Goal: Complete application form: Complete application form

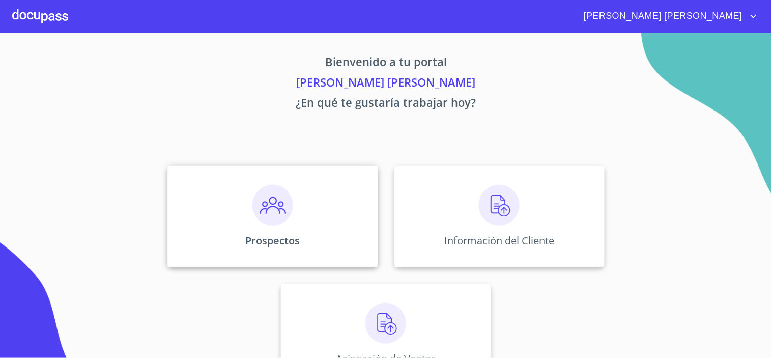
click at [303, 221] on div "Prospectos" at bounding box center [272, 216] width 210 height 102
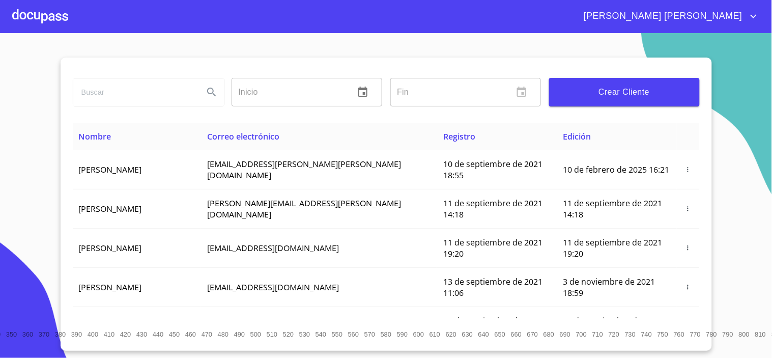
click at [634, 94] on span "Crear Cliente" at bounding box center [624, 92] width 134 height 14
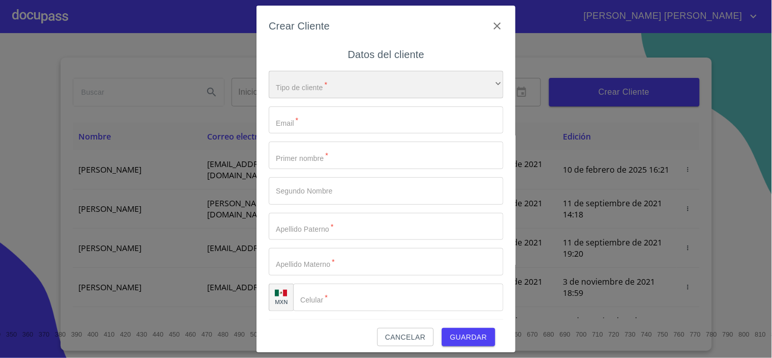
click at [315, 88] on div "​" at bounding box center [386, 84] width 235 height 27
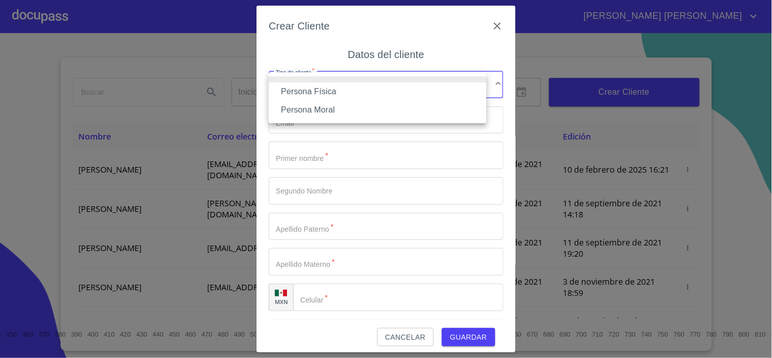
click at [344, 94] on li "Persona Física" at bounding box center [378, 91] width 218 height 18
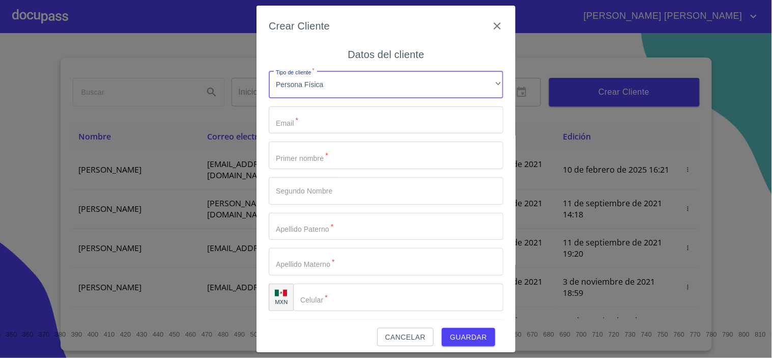
click at [338, 124] on input "Tipo de cliente   *" at bounding box center [386, 119] width 235 height 27
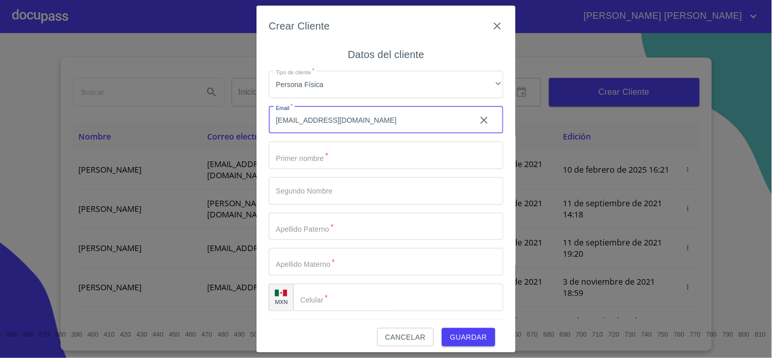
type input "[EMAIL_ADDRESS][DOMAIN_NAME]"
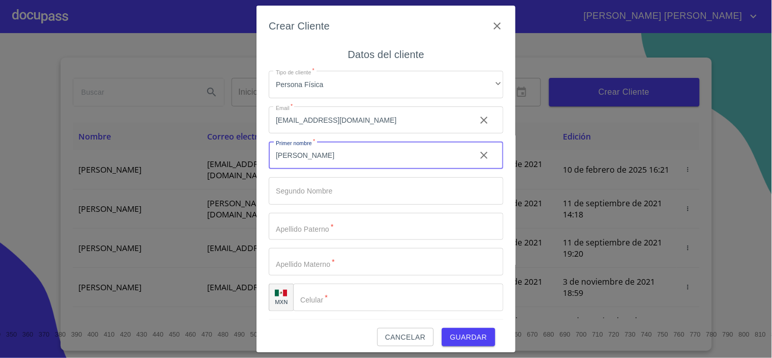
type input "[PERSON_NAME]"
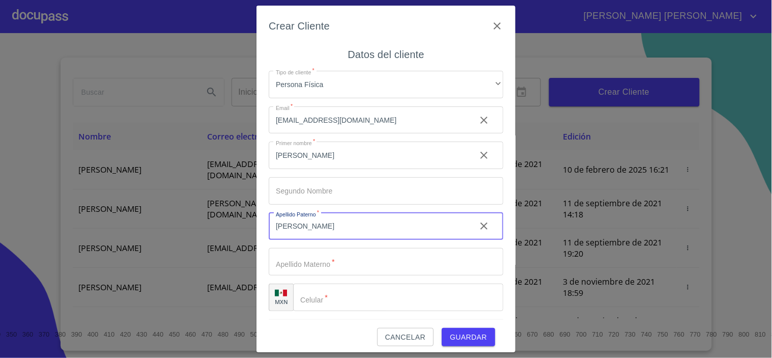
type input "[PERSON_NAME]"
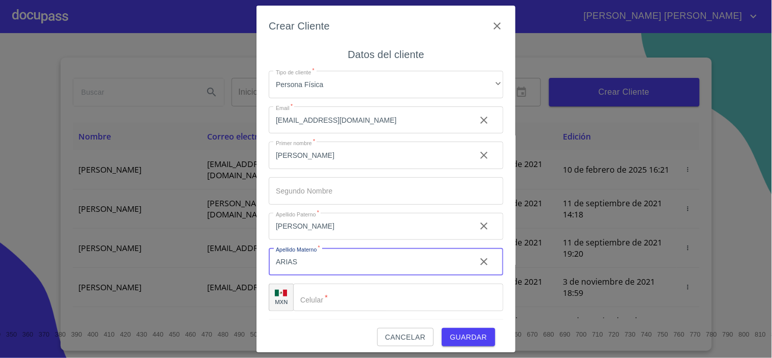
type input "ARIAS"
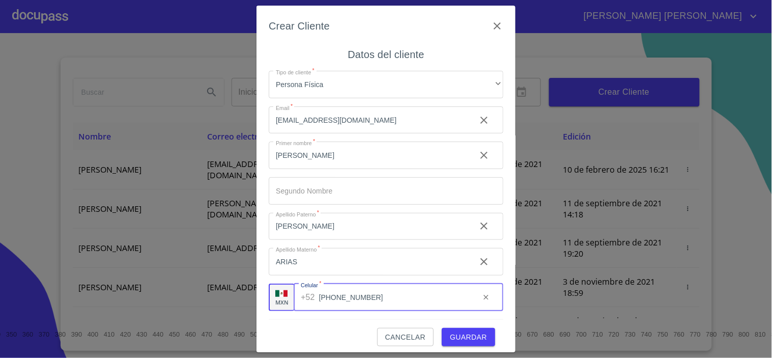
type input "[PHONE_NUMBER]"
click at [466, 332] on span "Guardar" at bounding box center [468, 337] width 37 height 13
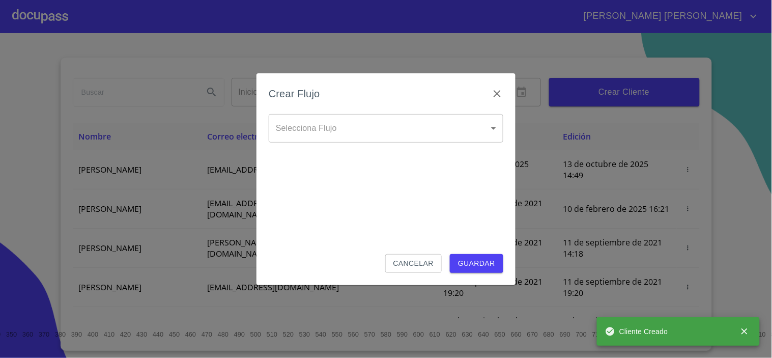
click at [387, 123] on body "[PERSON_NAME] [PERSON_NAME] Inicio ​ Fin ​ Crear Cliente Nombre Correo electrón…" at bounding box center [386, 179] width 772 height 358
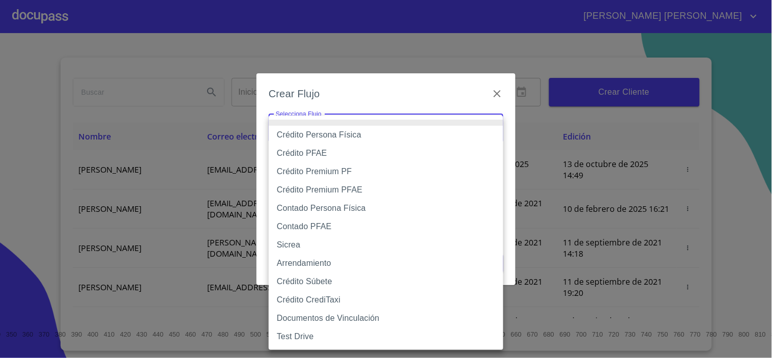
click at [352, 130] on li "Crédito Persona Física" at bounding box center [386, 135] width 235 height 18
type input "6009fb3c7d1714eb8809aa97"
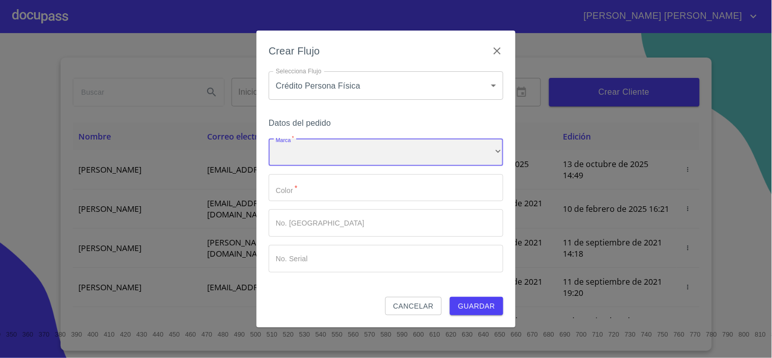
click at [340, 151] on div "​" at bounding box center [386, 151] width 235 height 27
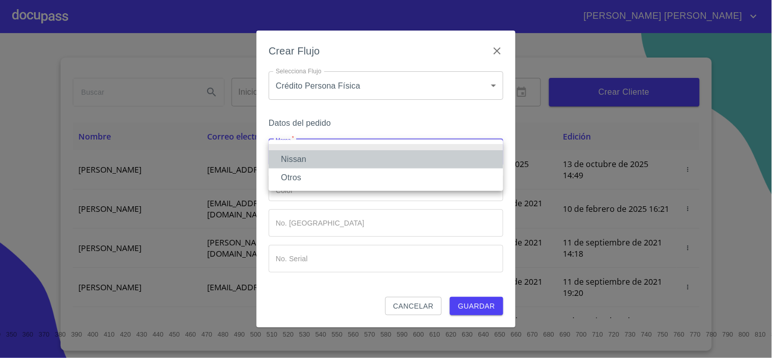
click at [320, 159] on li "Nissan" at bounding box center [386, 159] width 235 height 18
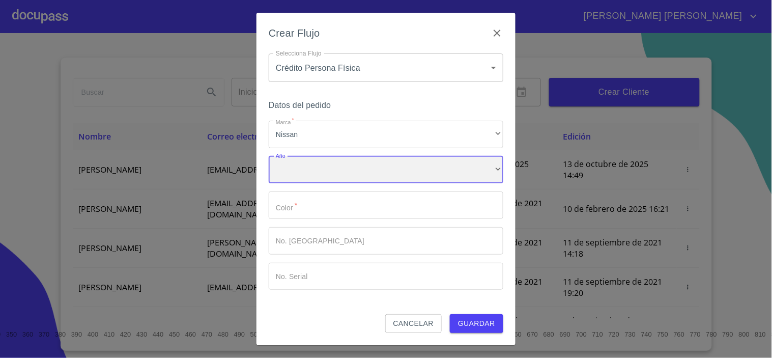
click at [326, 180] on div "​" at bounding box center [386, 169] width 235 height 27
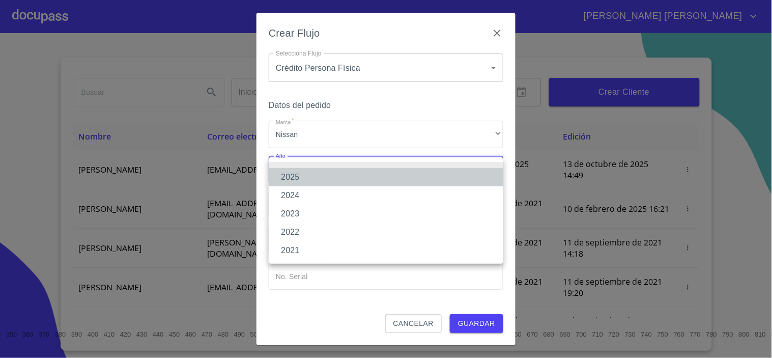
click at [302, 172] on li "2025" at bounding box center [386, 177] width 235 height 18
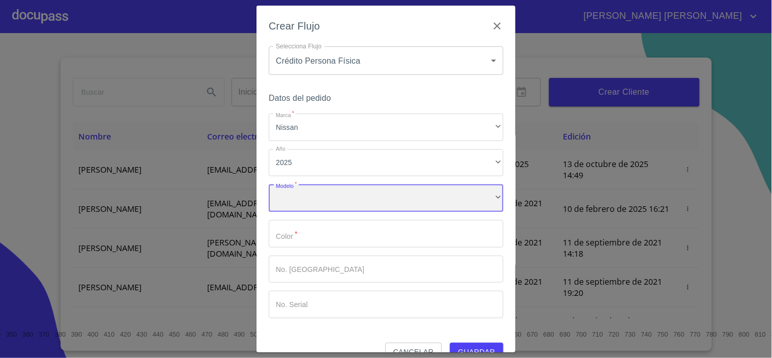
click at [318, 204] on div "​" at bounding box center [386, 197] width 235 height 27
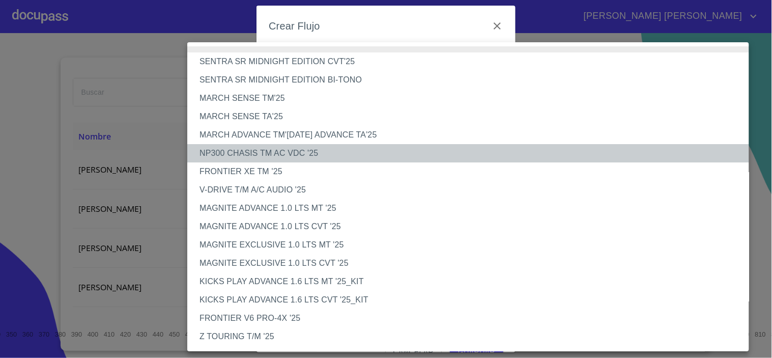
click at [282, 154] on li "NP300 CHASIS TM AC VDC '25" at bounding box center [472, 153] width 571 height 18
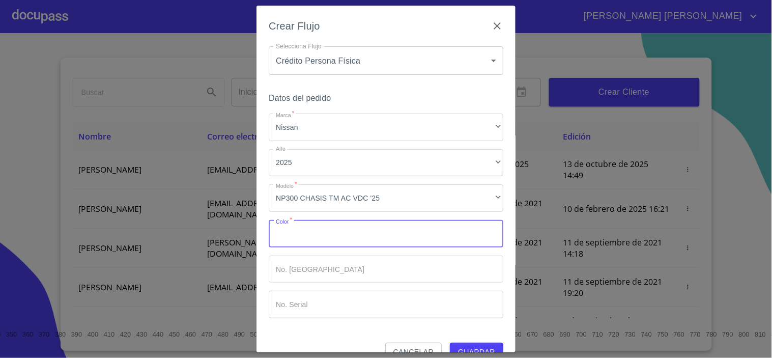
click at [324, 231] on input "Marca   *" at bounding box center [386, 233] width 235 height 27
type input "BLANCA"
click at [484, 347] on span "Guardar" at bounding box center [476, 352] width 37 height 13
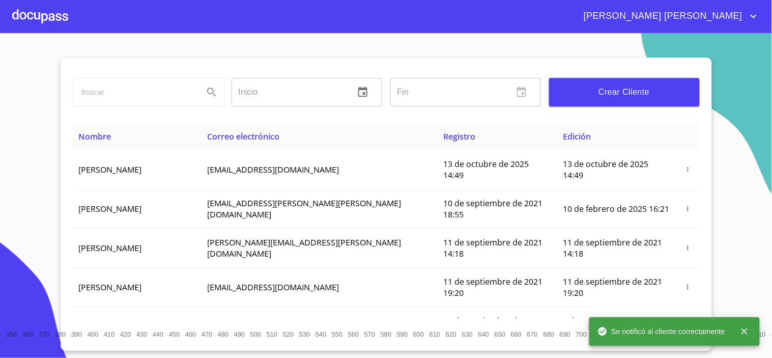
click at [64, 15] on div at bounding box center [40, 16] width 56 height 33
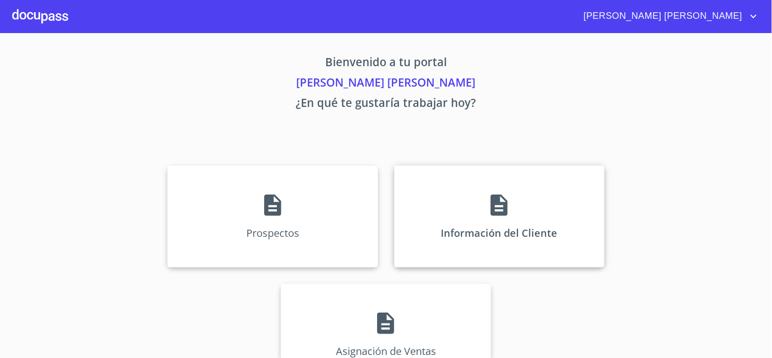
click at [492, 207] on icon at bounding box center [499, 204] width 17 height 21
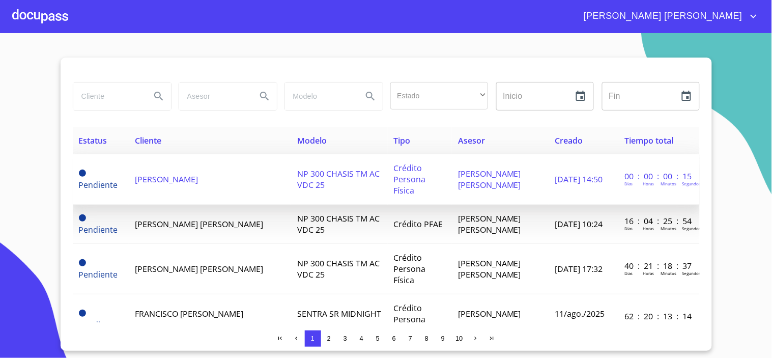
click at [171, 175] on span "[PERSON_NAME]" at bounding box center [166, 179] width 63 height 11
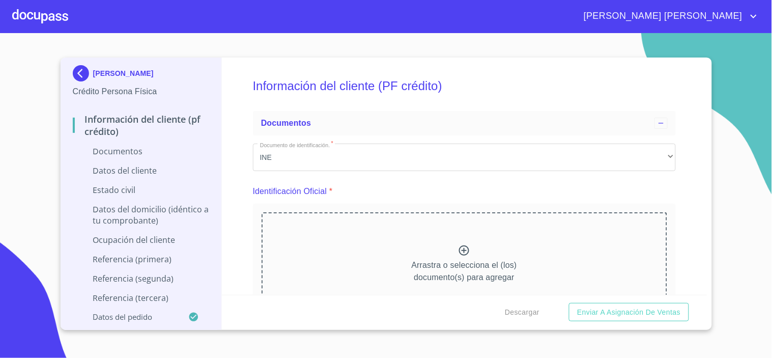
click at [459, 250] on icon at bounding box center [464, 250] width 10 height 10
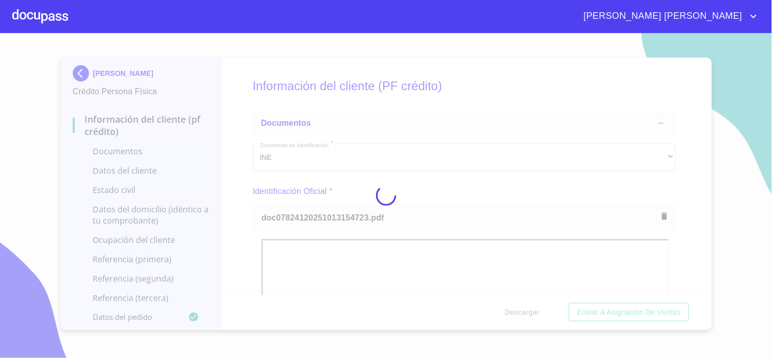
click at [683, 223] on div at bounding box center [386, 195] width 772 height 325
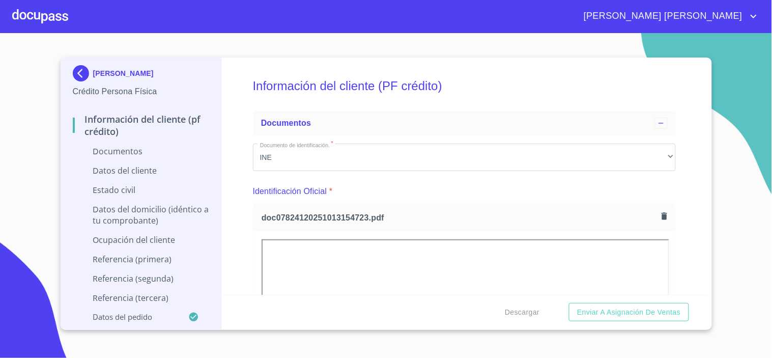
click at [683, 223] on div "Información del cliente (PF crédito) Documentos Documento de identificación.   …" at bounding box center [464, 176] width 485 height 237
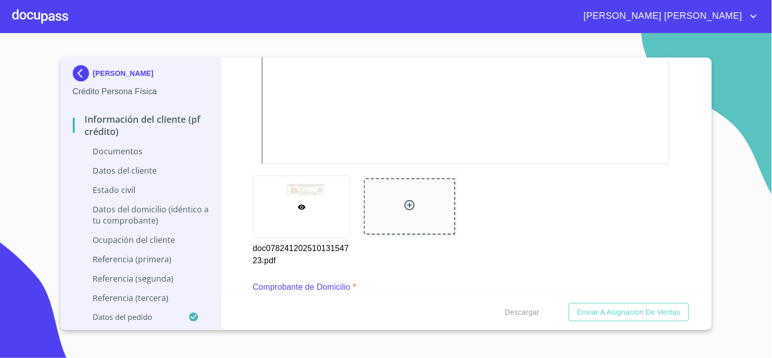
scroll to position [396, 0]
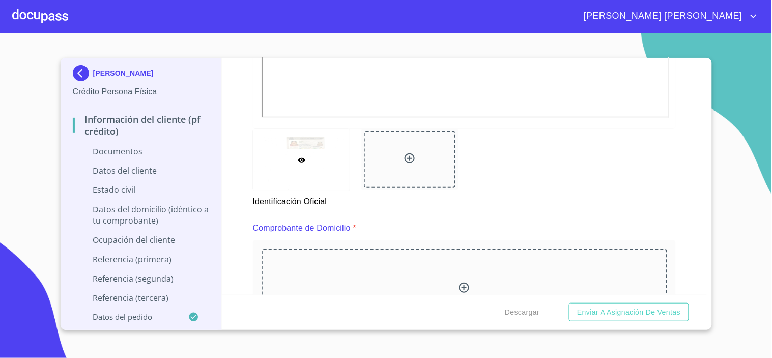
click at [406, 157] on icon at bounding box center [410, 158] width 10 height 10
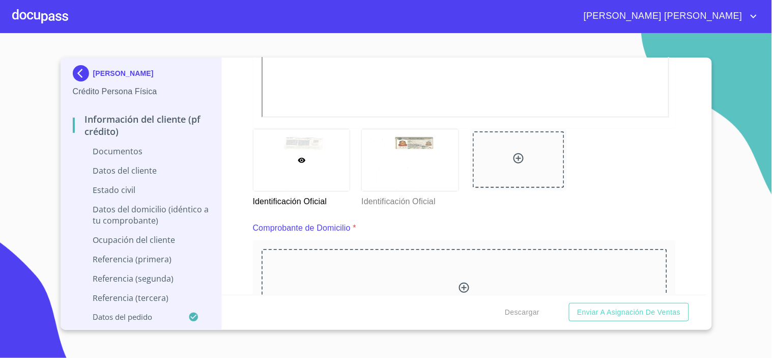
click at [684, 153] on div "Información del cliente (PF crédito) Documentos Documento de identificación.   …" at bounding box center [464, 176] width 485 height 237
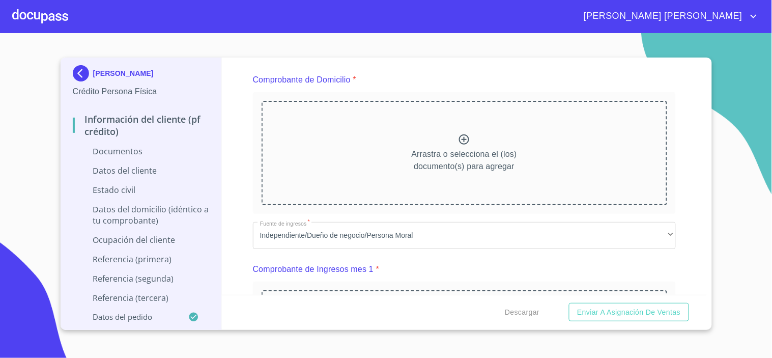
scroll to position [566, 0]
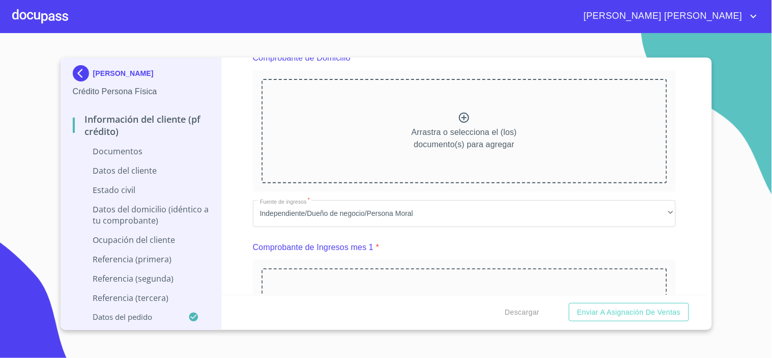
click at [464, 117] on icon at bounding box center [464, 117] width 12 height 12
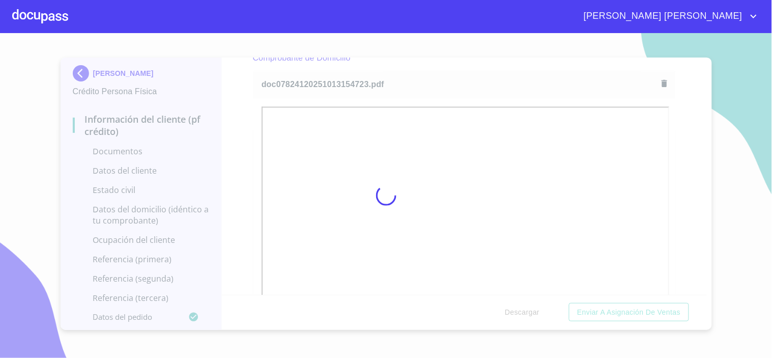
click at [680, 179] on div at bounding box center [386, 195] width 772 height 325
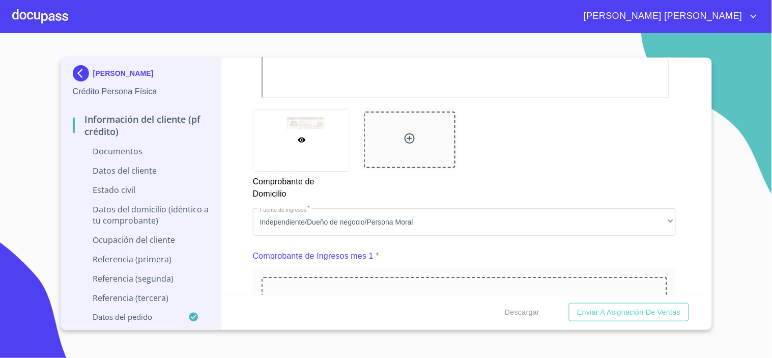
scroll to position [905, 0]
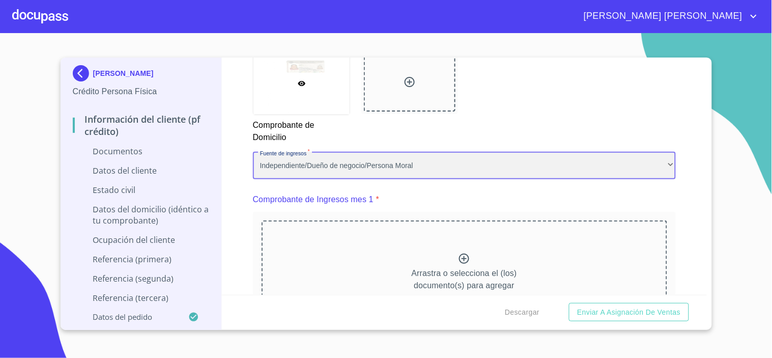
click at [634, 166] on div "Independiente/Dueño de negocio/Persona Moral" at bounding box center [464, 165] width 423 height 27
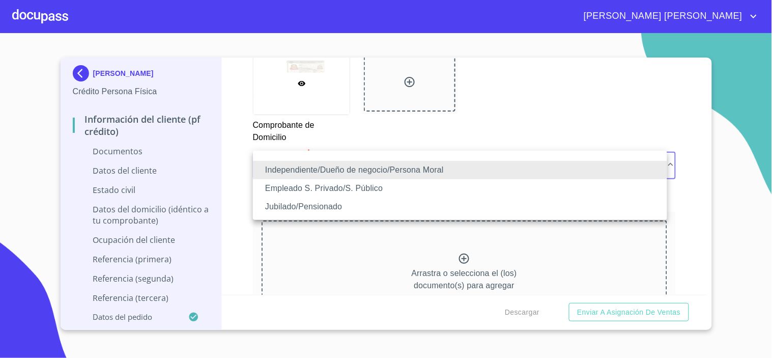
click at [334, 169] on li "Independiente/Dueño de negocio/Persona Moral" at bounding box center [460, 170] width 414 height 18
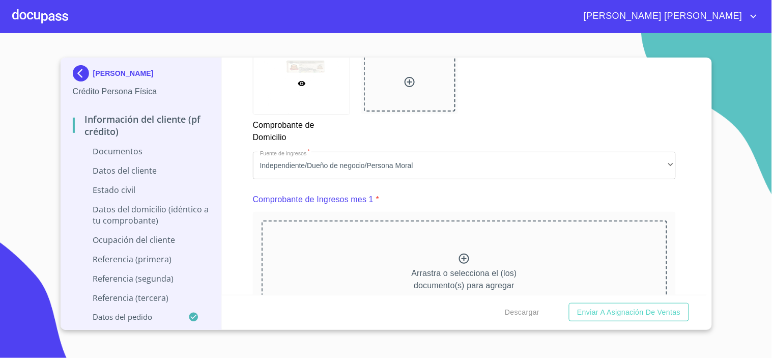
click at [676, 212] on div "Información del cliente (PF crédito) Documentos Documento de identificación.   …" at bounding box center [464, 176] width 485 height 237
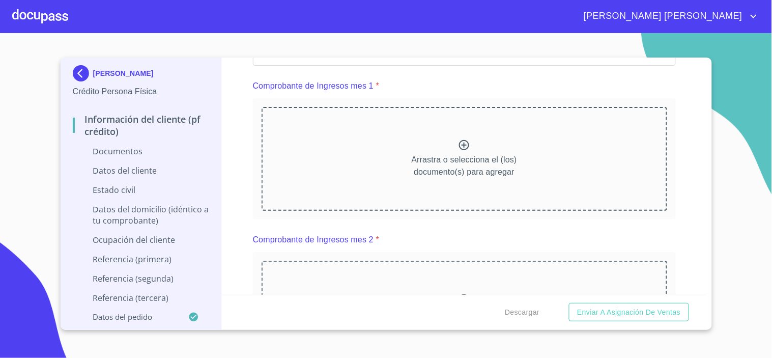
click at [458, 144] on icon at bounding box center [464, 145] width 12 height 12
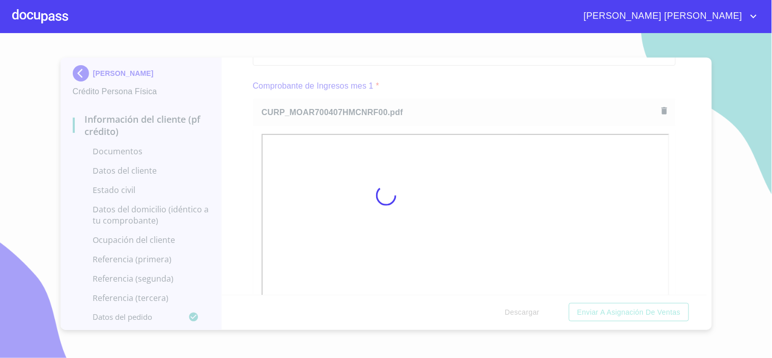
click at [667, 201] on div at bounding box center [386, 195] width 772 height 325
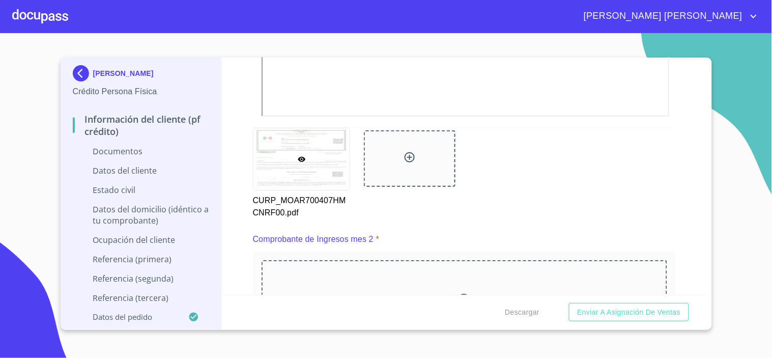
scroll to position [1357, 0]
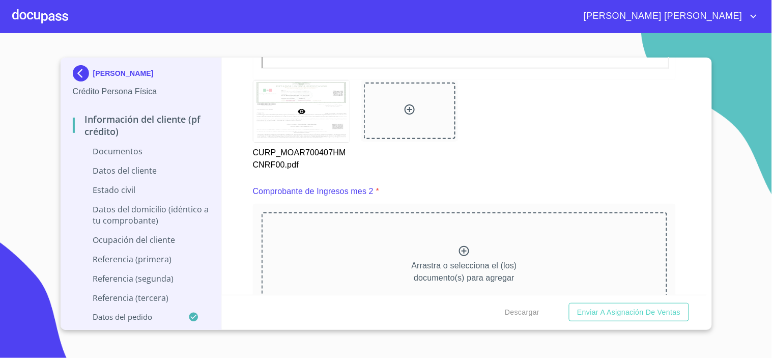
click at [460, 249] on icon at bounding box center [464, 251] width 10 height 10
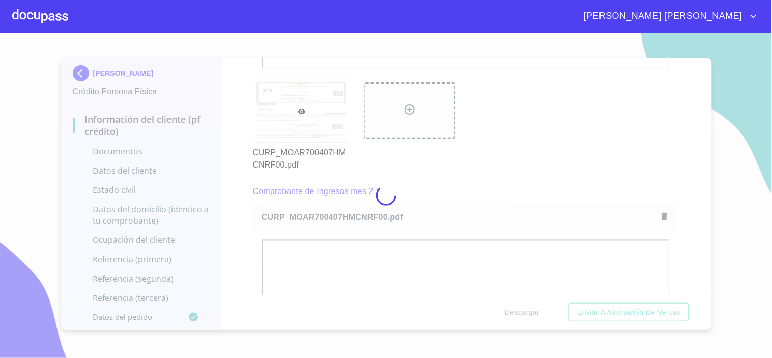
click at [679, 186] on div at bounding box center [386, 195] width 772 height 325
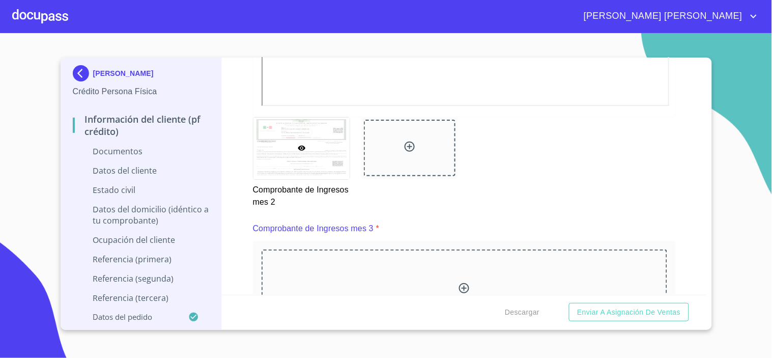
scroll to position [1810, 0]
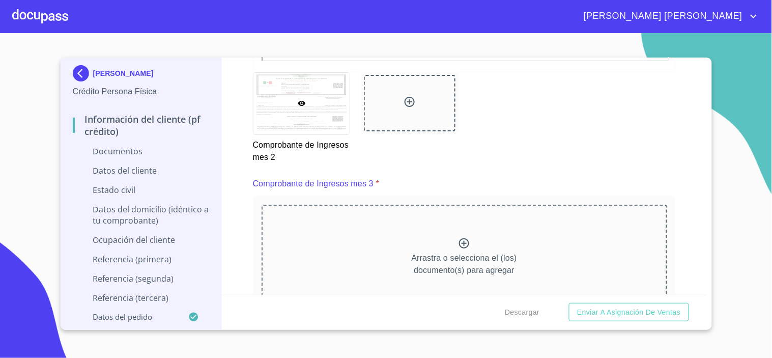
click at [459, 237] on icon at bounding box center [464, 243] width 12 height 12
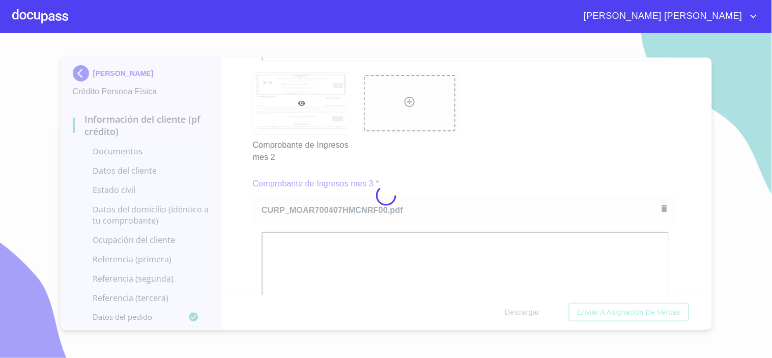
click at [681, 186] on div at bounding box center [386, 195] width 772 height 325
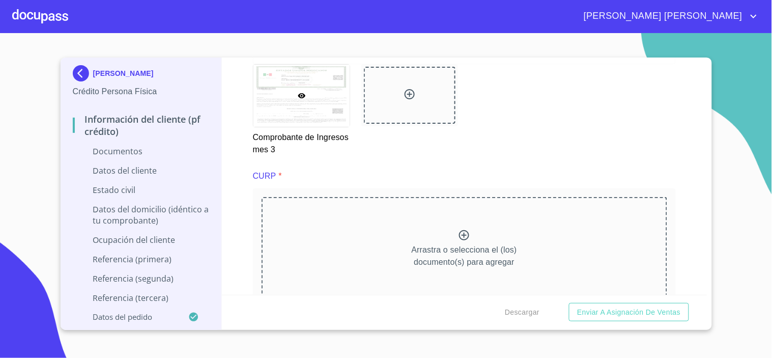
scroll to position [2319, 0]
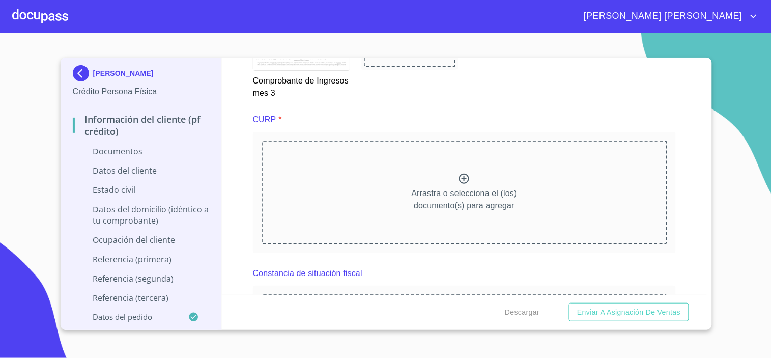
click at [461, 173] on icon at bounding box center [464, 179] width 12 height 12
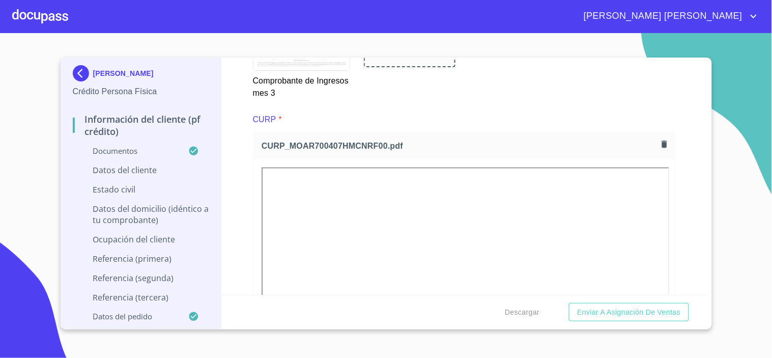
click at [678, 205] on div "Información del cliente (PF crédito) Documentos Documento de identificación.   …" at bounding box center [464, 176] width 485 height 237
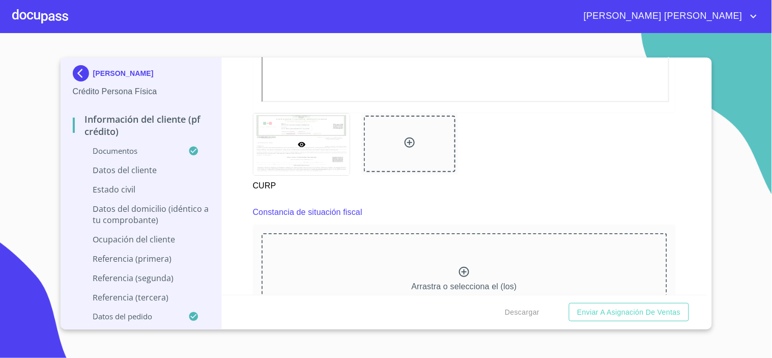
scroll to position [2772, 0]
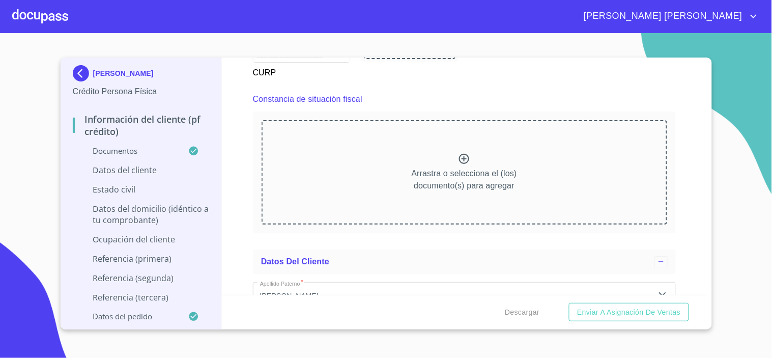
click at [460, 154] on icon at bounding box center [464, 159] width 10 height 10
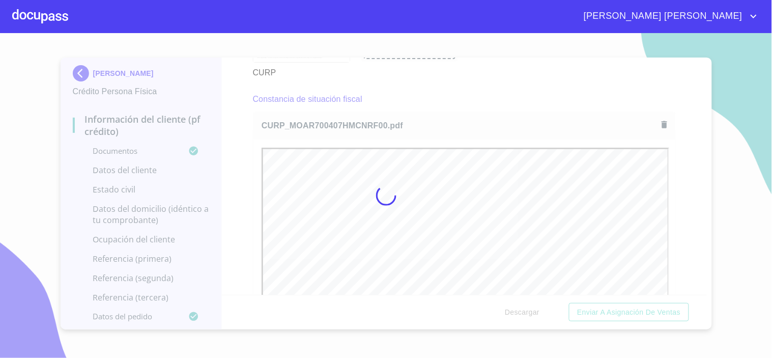
scroll to position [0, 0]
click at [683, 187] on div at bounding box center [386, 195] width 772 height 325
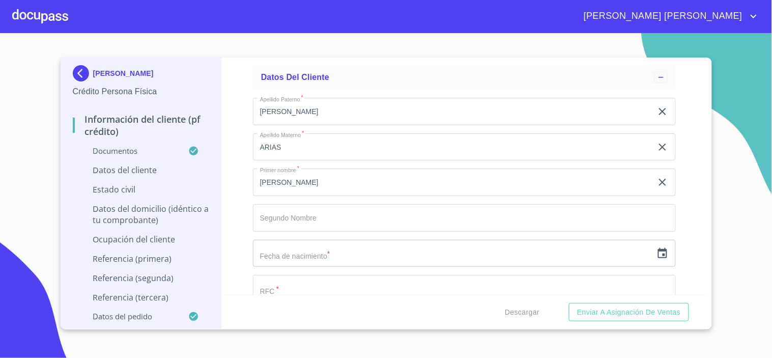
scroll to position [3281, 0]
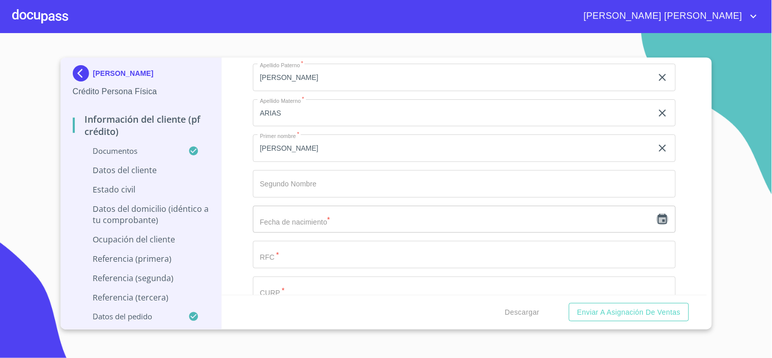
click at [657, 213] on icon "button" at bounding box center [663, 219] width 12 height 12
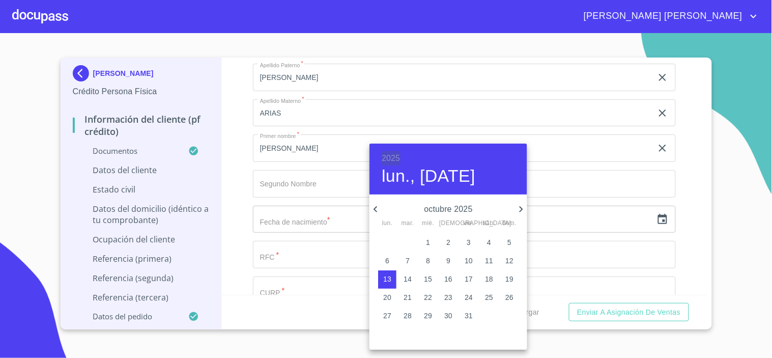
click at [392, 159] on h6 "2025" at bounding box center [391, 158] width 18 height 14
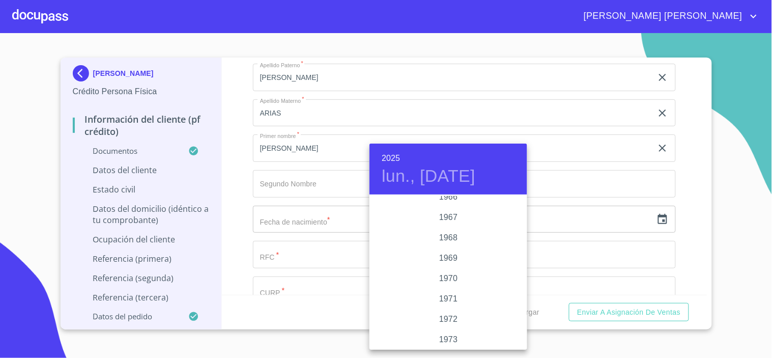
scroll to position [844, 0]
click at [452, 273] on div "1970" at bounding box center [449, 279] width 158 height 20
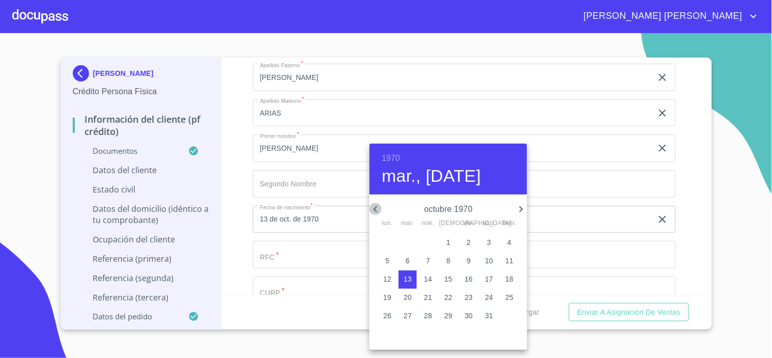
click at [380, 209] on icon "button" at bounding box center [376, 209] width 12 height 12
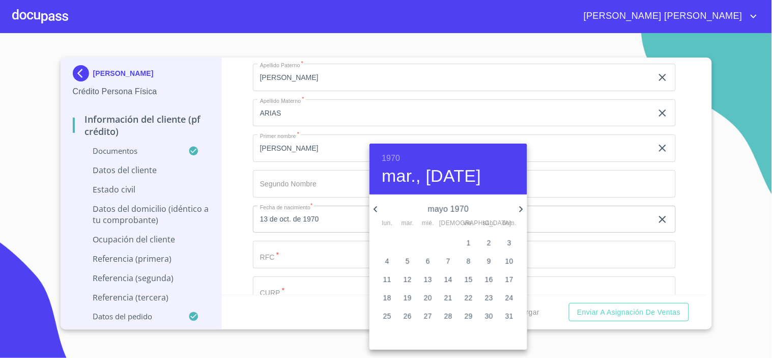
click at [380, 209] on icon "button" at bounding box center [376, 209] width 12 height 12
click at [408, 260] on p "7" at bounding box center [408, 261] width 4 height 10
type input "7 de abr. de 1970"
click at [311, 252] on div at bounding box center [386, 179] width 772 height 358
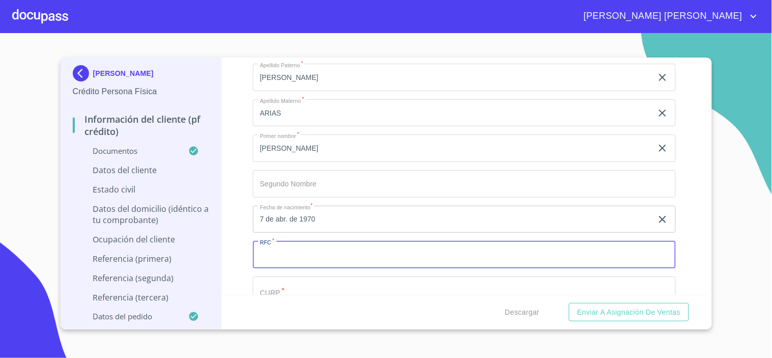
click at [306, 249] on input "Documento de identificación.   *" at bounding box center [464, 254] width 423 height 27
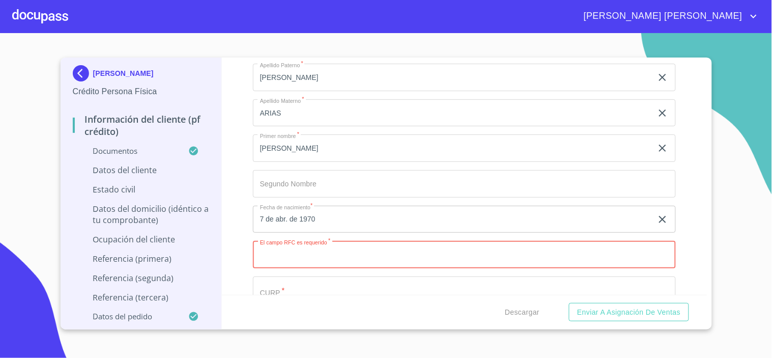
click at [293, 248] on input "Documento de identificación.   *" at bounding box center [464, 254] width 423 height 27
paste input "MOAR700407HMCNRF00"
type input "MOAR700407J31"
click at [282, 284] on input "Documento de identificación.   *" at bounding box center [464, 289] width 423 height 27
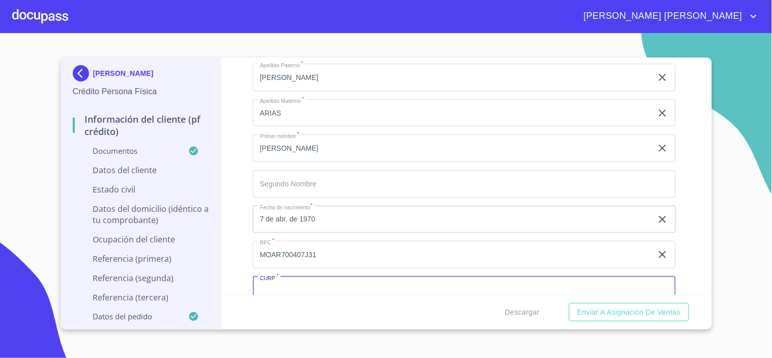
paste input "MOAR700407HMCNRF00"
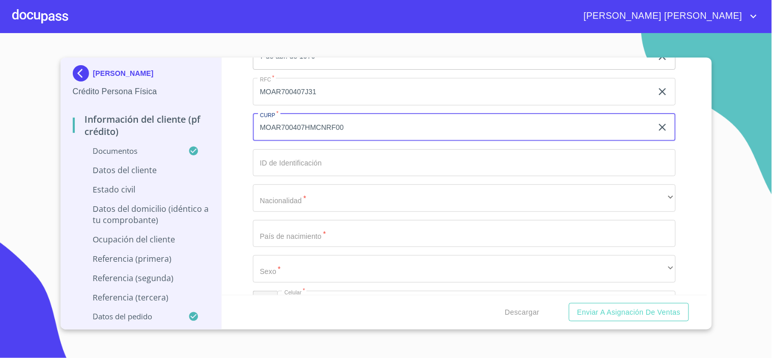
scroll to position [3450, 0]
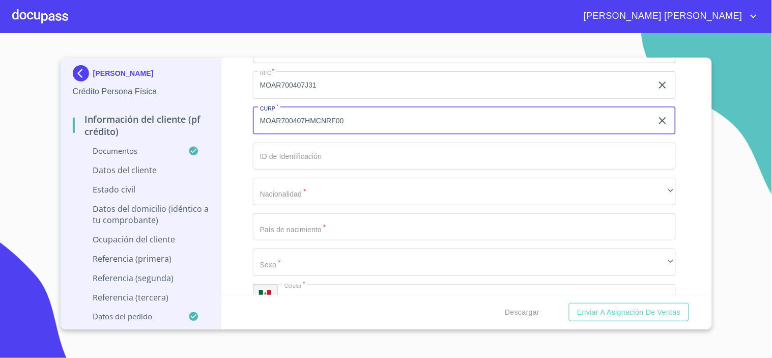
type input "MOAR700407HMCNRF00"
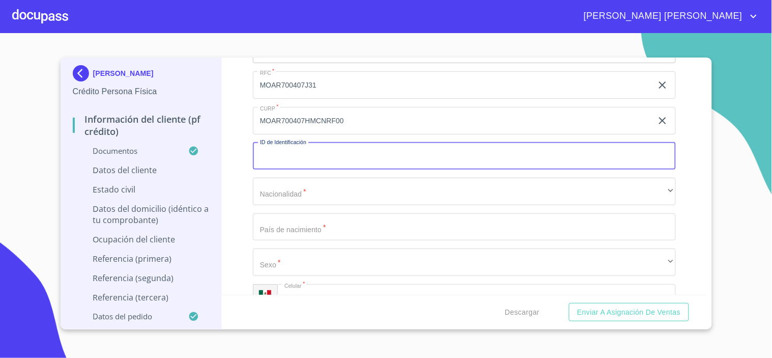
click at [298, 151] on input "Documento de identificación.   *" at bounding box center [464, 156] width 423 height 27
type input "0094061412101"
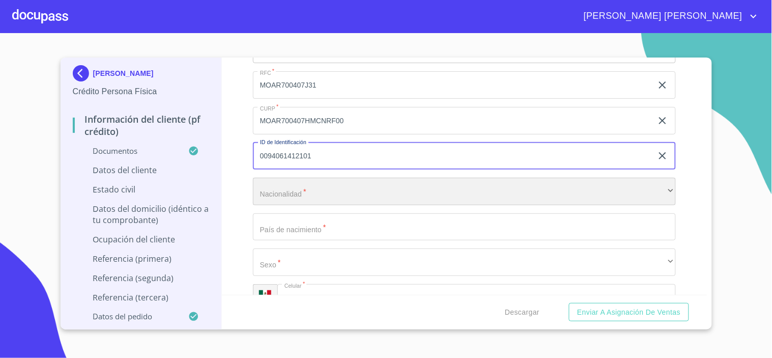
click at [291, 184] on div "​" at bounding box center [464, 191] width 423 height 27
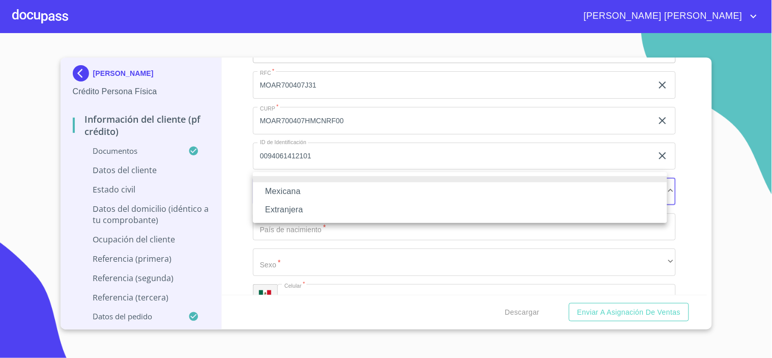
click at [293, 188] on li "Mexicana" at bounding box center [460, 191] width 414 height 18
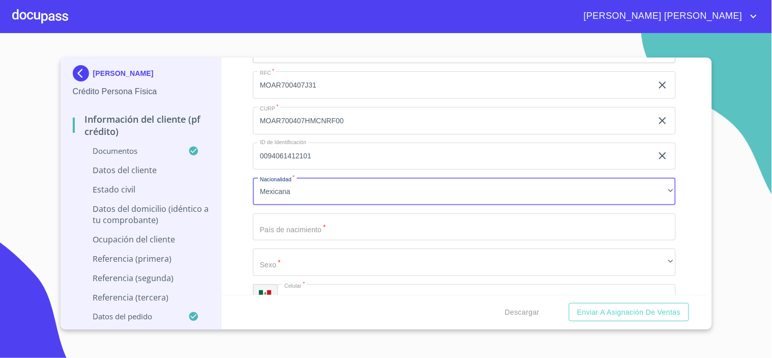
click at [296, 218] on input "Documento de identificación.   *" at bounding box center [464, 226] width 423 height 27
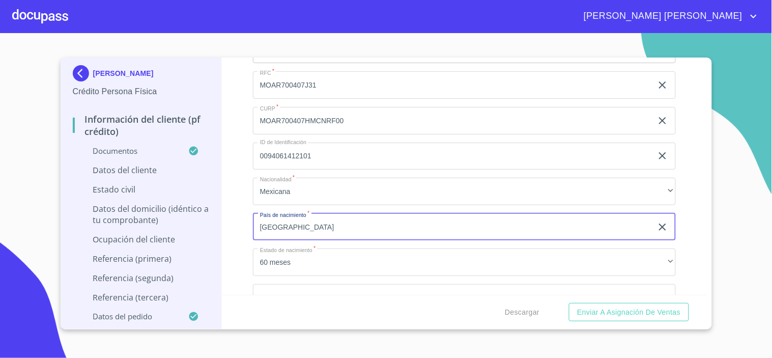
type input "[GEOGRAPHIC_DATA]"
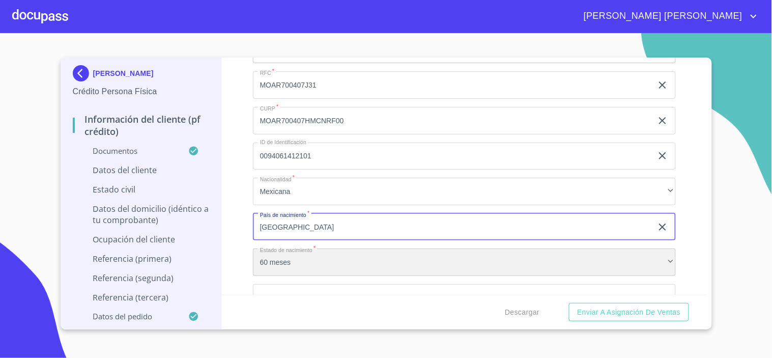
click at [297, 263] on div "60 meses" at bounding box center [464, 261] width 423 height 27
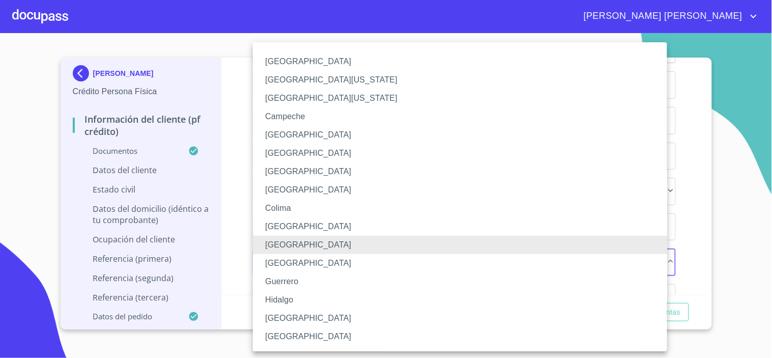
click at [321, 248] on li "[GEOGRAPHIC_DATA]" at bounding box center [464, 245] width 423 height 18
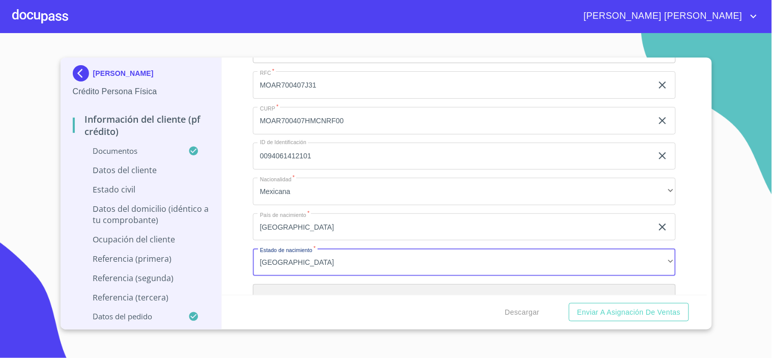
click at [291, 294] on div "​" at bounding box center [464, 297] width 423 height 27
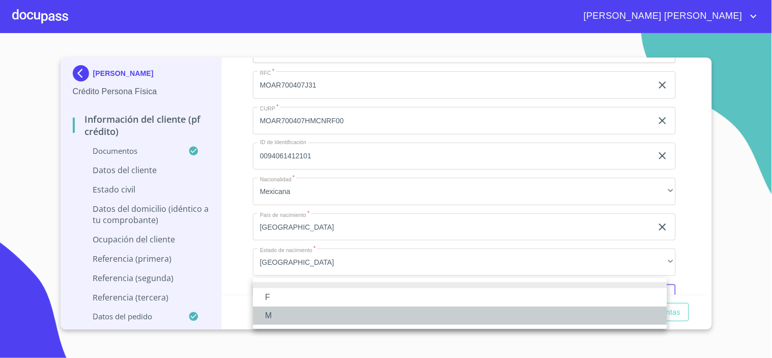
click at [279, 321] on li "M" at bounding box center [460, 315] width 414 height 18
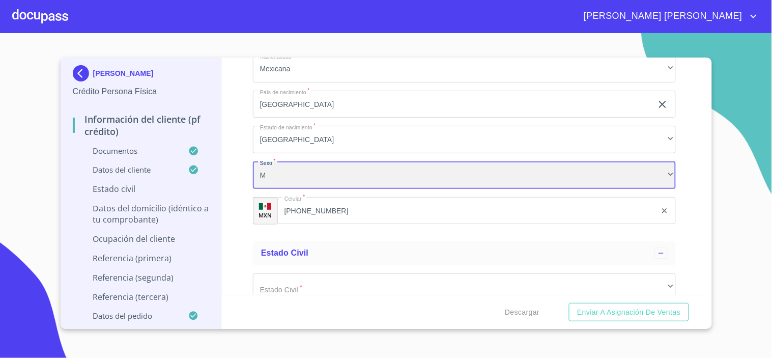
scroll to position [3686, 0]
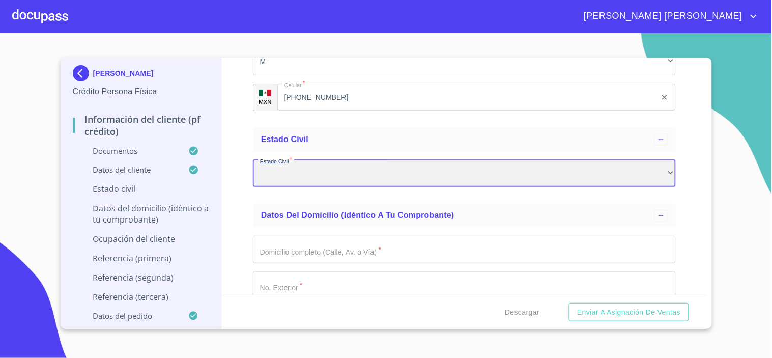
click at [311, 160] on div "​" at bounding box center [464, 173] width 423 height 27
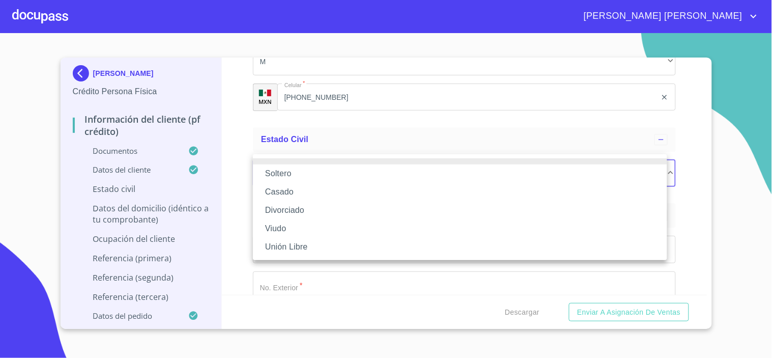
click at [296, 167] on li "Soltero" at bounding box center [460, 173] width 414 height 18
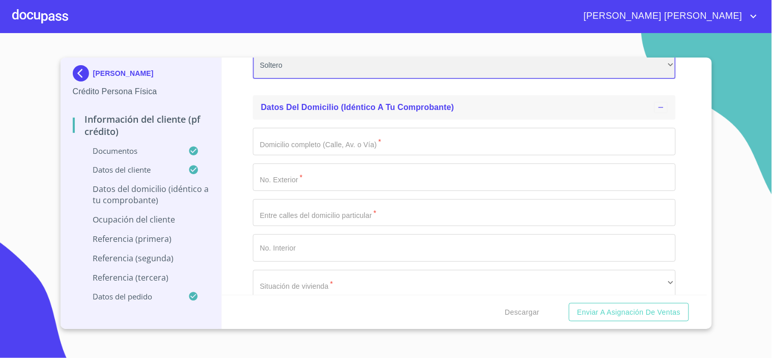
scroll to position [3799, 0]
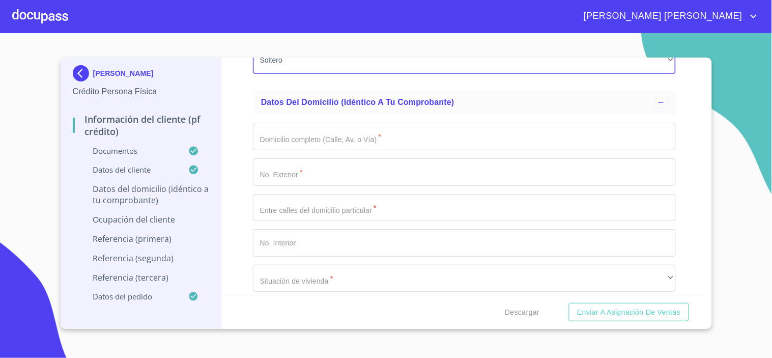
click at [307, 128] on input "Documento de identificación.   *" at bounding box center [464, 136] width 423 height 27
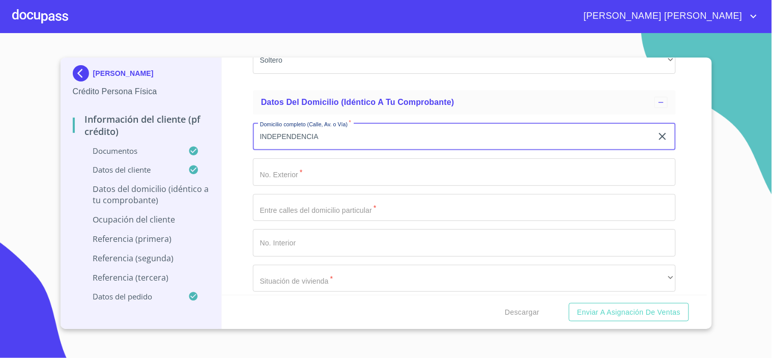
type input "INDEPENDENCIA"
click at [296, 167] on input "Documento de identificación.   *" at bounding box center [464, 171] width 423 height 27
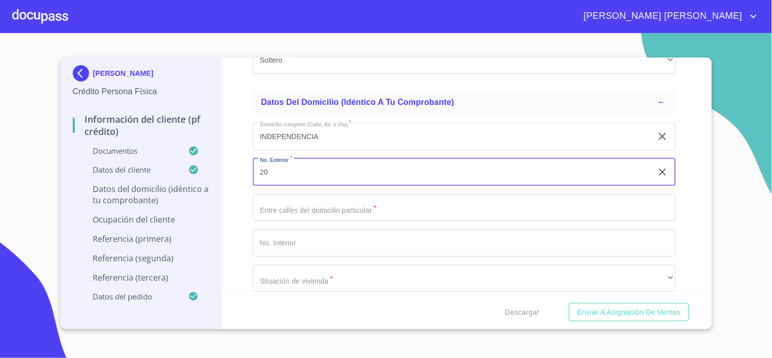
type input "20"
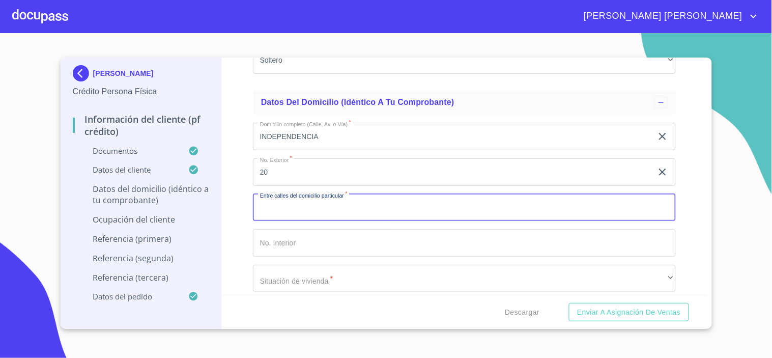
click at [299, 198] on input "Documento de identificación.   *" at bounding box center [464, 207] width 423 height 27
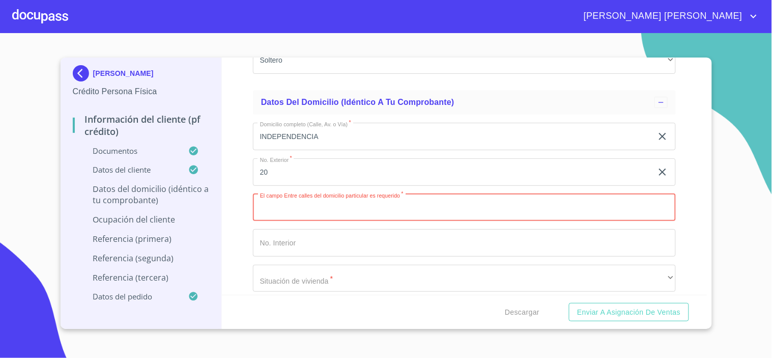
click at [312, 199] on input "Documento de identificación.   *" at bounding box center [464, 207] width 423 height 27
type input "REFORMA Y 5 [PERSON_NAME]"
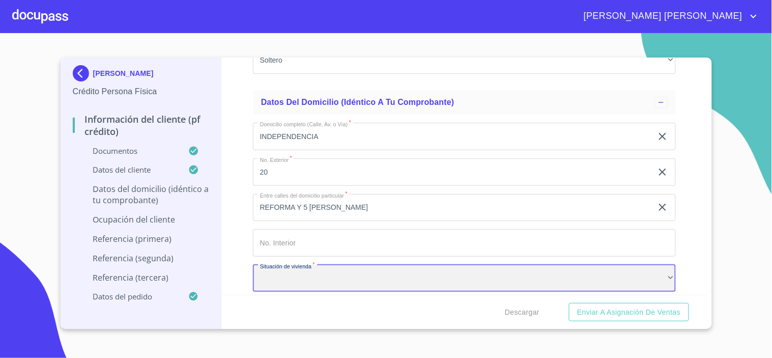
click at [315, 270] on div "​" at bounding box center [464, 278] width 423 height 27
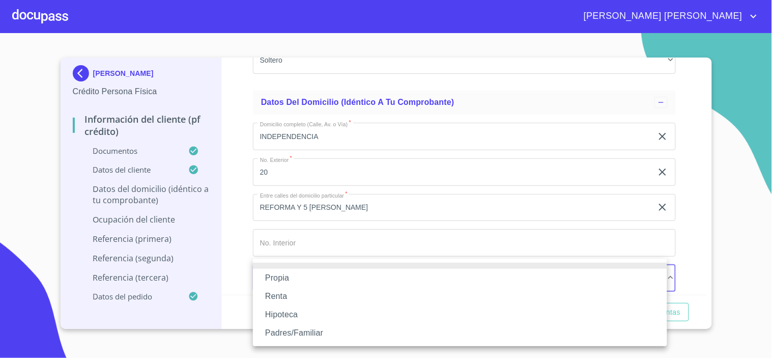
click at [299, 278] on li "Propia" at bounding box center [460, 278] width 414 height 18
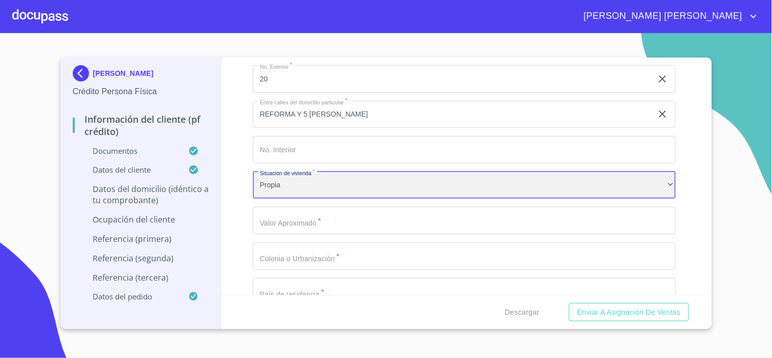
scroll to position [3912, 0]
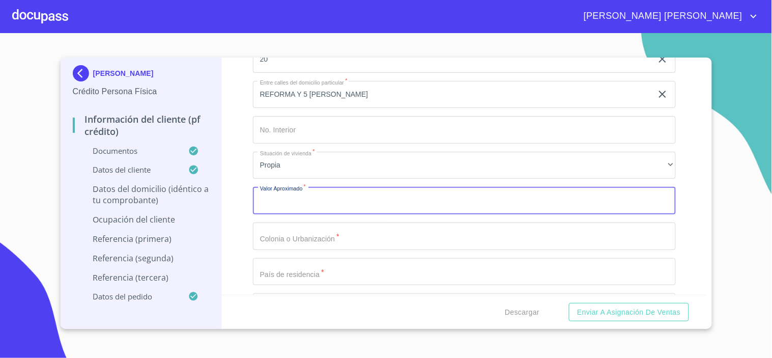
click at [306, 197] on input "Documento de identificación.   *" at bounding box center [464, 200] width 423 height 27
type input "$2,500,000"
click at [308, 222] on input "Documento de identificación.   *" at bounding box center [464, 235] width 423 height 27
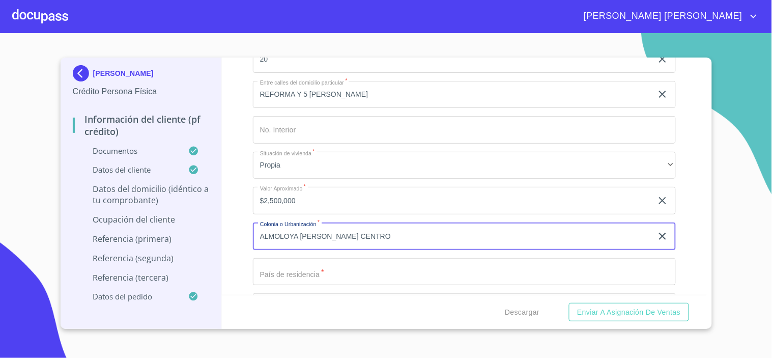
type input "ALMOLOYA [PERSON_NAME] CENTRO"
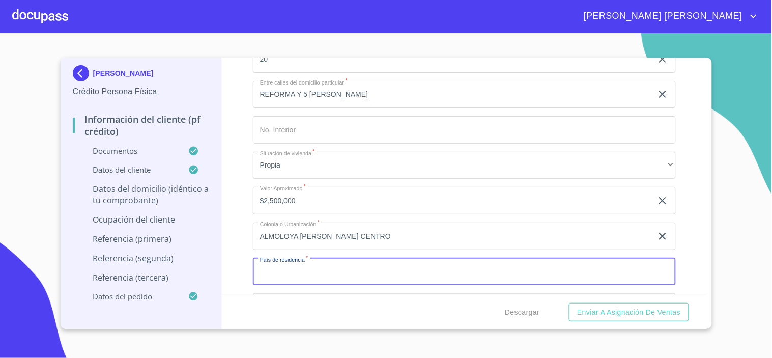
click at [303, 267] on input "Documento de identificación.   *" at bounding box center [464, 271] width 423 height 27
type input "[GEOGRAPHIC_DATA]"
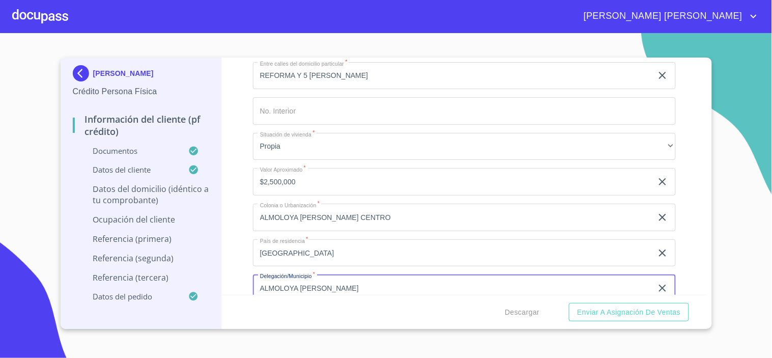
type input "ALMOLOYA [PERSON_NAME]"
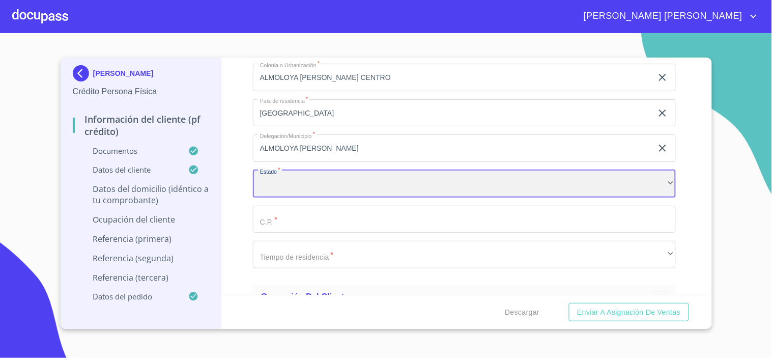
click at [306, 179] on div "​" at bounding box center [464, 183] width 423 height 27
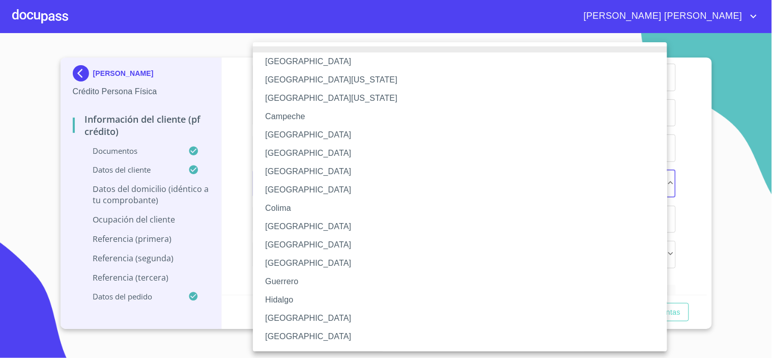
click at [305, 247] on li "[GEOGRAPHIC_DATA]" at bounding box center [464, 245] width 423 height 18
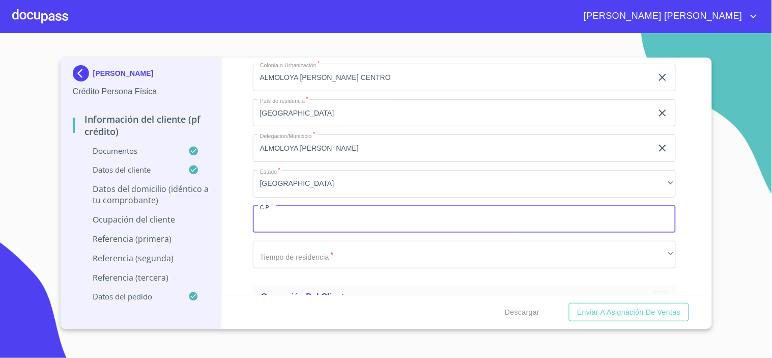
click at [295, 207] on input "Documento de identificación.   *" at bounding box center [464, 219] width 423 height 27
type input "50900"
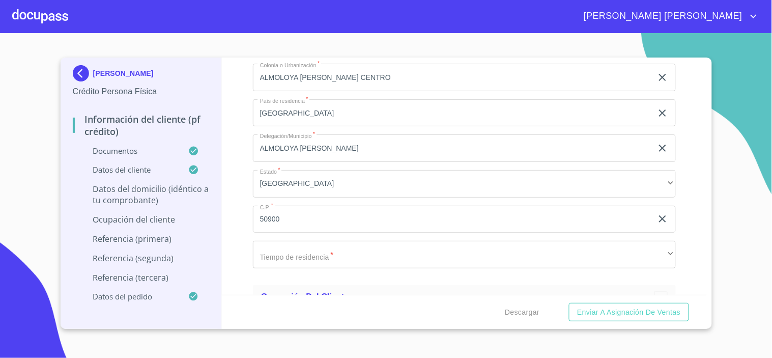
click at [304, 231] on div "Domicilio completo (Calle, Av. o Vía)   * INDEPENDENCIA ​ No. Exterior   * 20 …" at bounding box center [464, 60] width 423 height 434
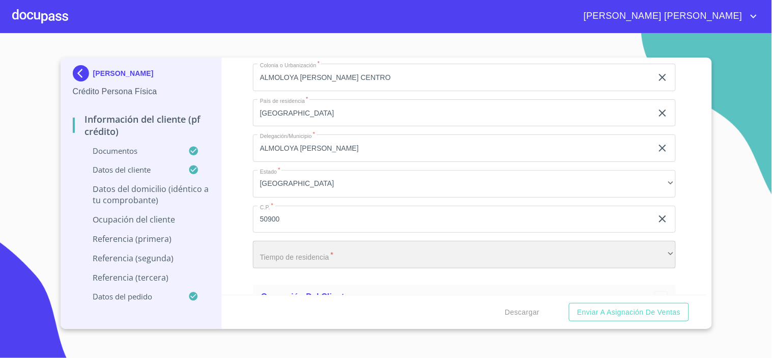
click at [299, 241] on div "​" at bounding box center [464, 254] width 423 height 27
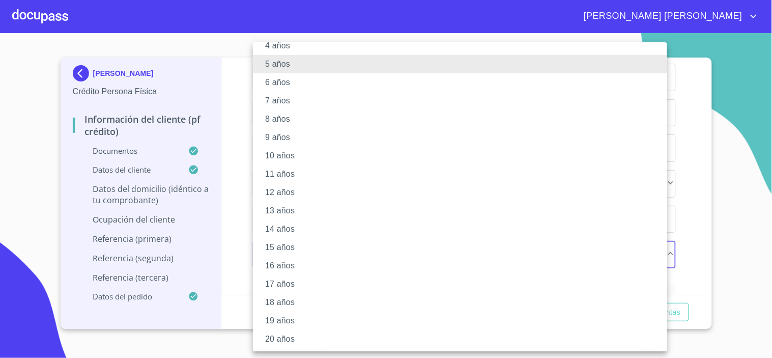
click at [292, 332] on li "20 años" at bounding box center [464, 339] width 423 height 18
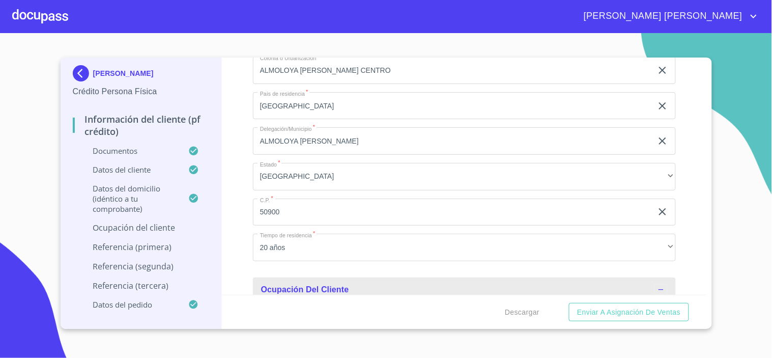
scroll to position [4218, 0]
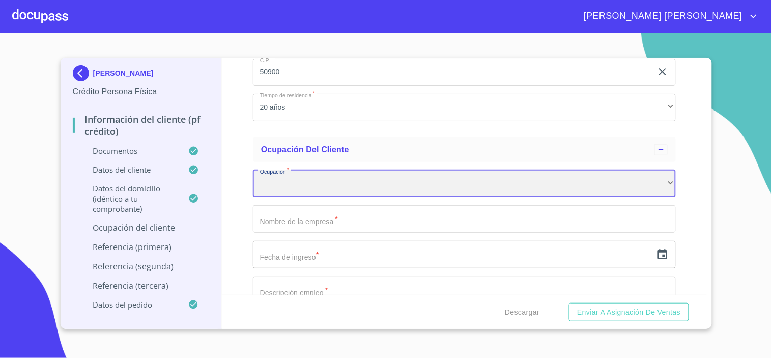
click at [291, 177] on div "​" at bounding box center [464, 183] width 423 height 27
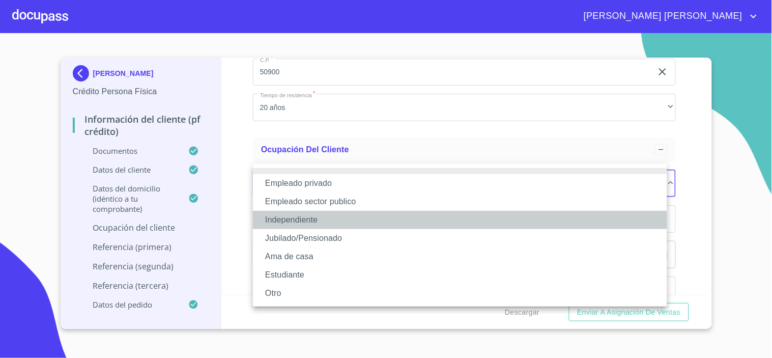
click at [293, 216] on li "Independiente" at bounding box center [460, 220] width 414 height 18
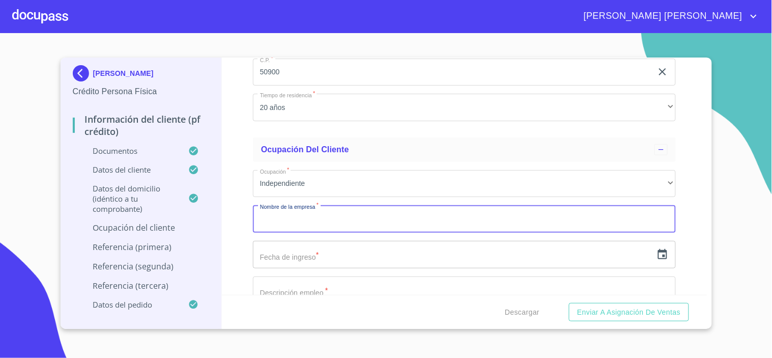
click at [301, 214] on input "Documento de identificación.   *" at bounding box center [464, 218] width 423 height 27
type input "[PERSON_NAME]"
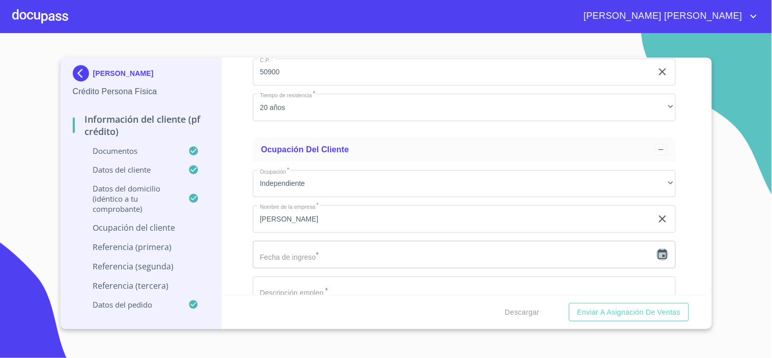
click at [658, 248] on icon "button" at bounding box center [663, 254] width 12 height 12
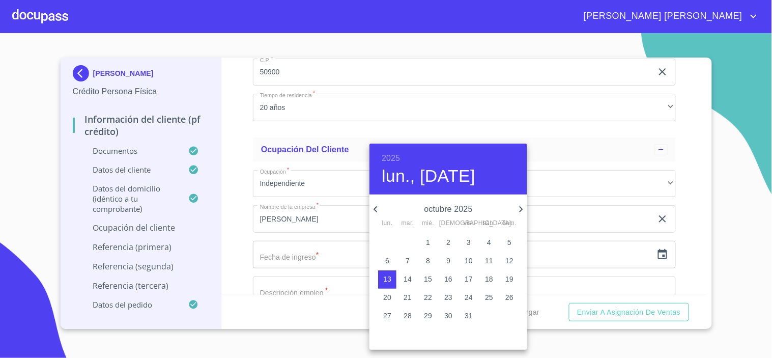
click at [385, 153] on h6 "2025" at bounding box center [391, 158] width 18 height 14
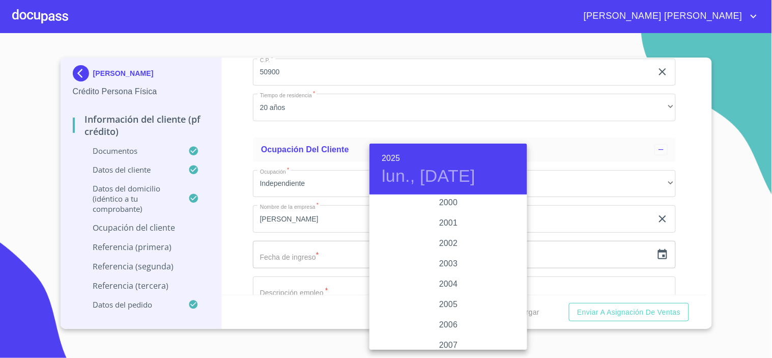
scroll to position [1466, 0]
click at [448, 266] on div "2000" at bounding box center [449, 267] width 158 height 20
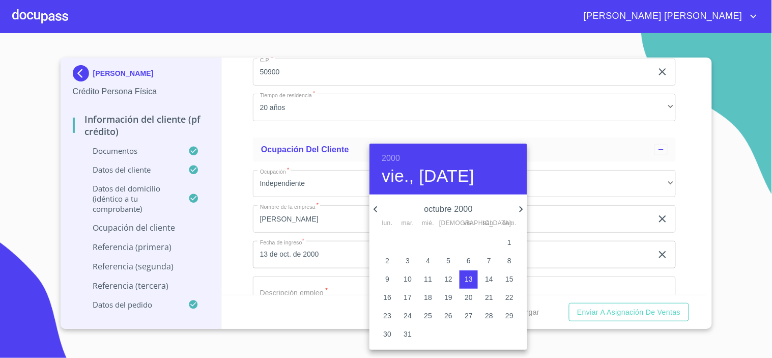
click at [380, 206] on icon "button" at bounding box center [376, 209] width 12 height 12
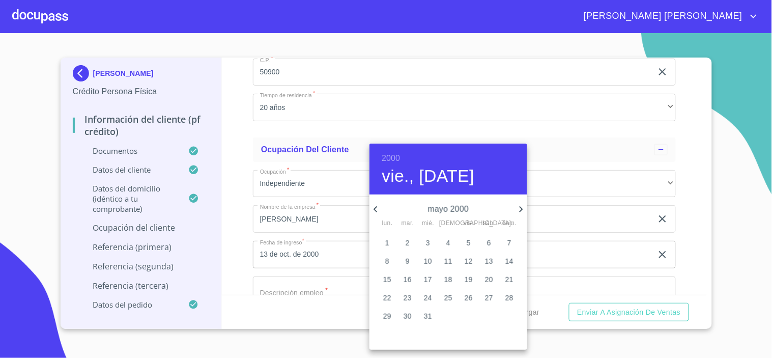
click at [380, 206] on icon "button" at bounding box center [376, 209] width 12 height 12
click at [407, 239] on p "1" at bounding box center [408, 242] width 4 height 10
type input "1 de feb. de 2000"
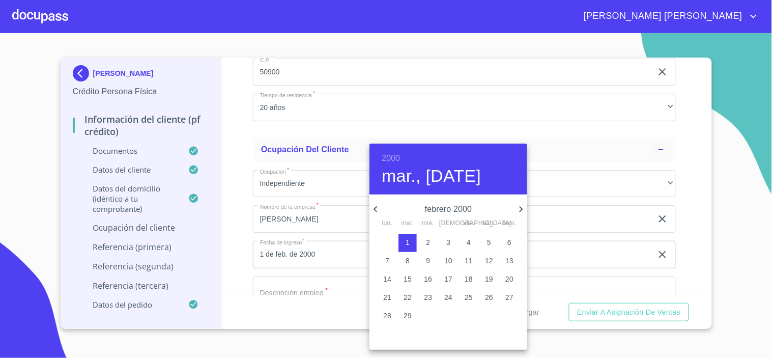
click at [319, 286] on div at bounding box center [386, 179] width 772 height 358
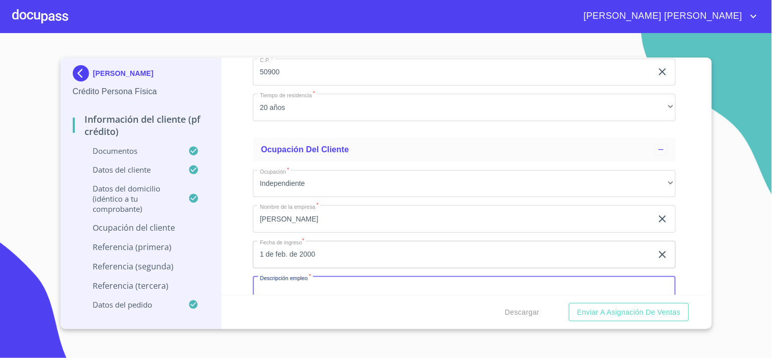
click at [315, 284] on input "Documento de identificación.   *" at bounding box center [464, 289] width 423 height 27
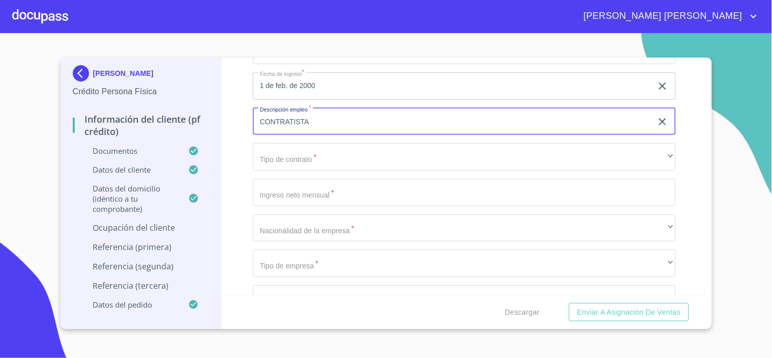
scroll to position [4388, 0]
type input "CONTRATISTA"
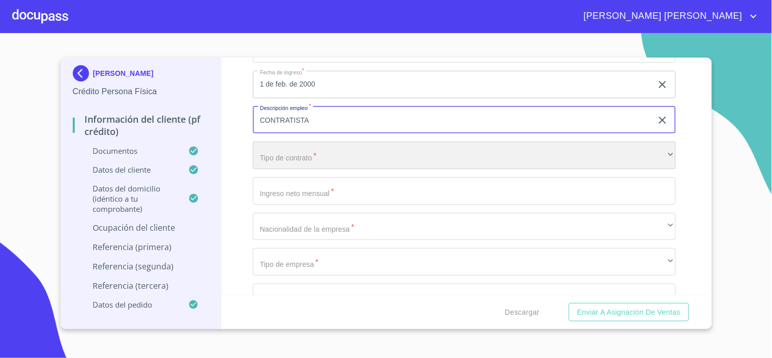
click at [289, 154] on div "​" at bounding box center [464, 155] width 423 height 27
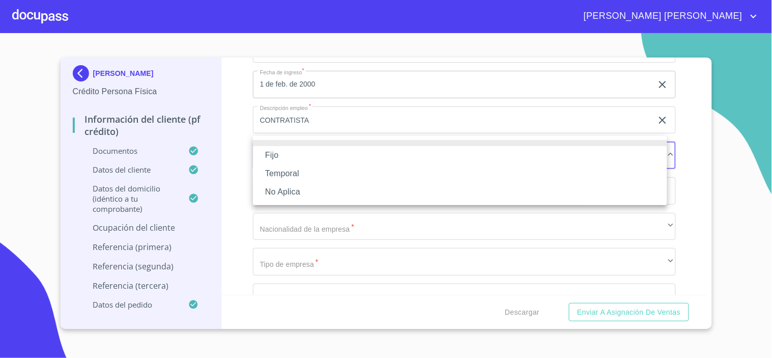
click at [289, 154] on li "Fijo" at bounding box center [460, 155] width 414 height 18
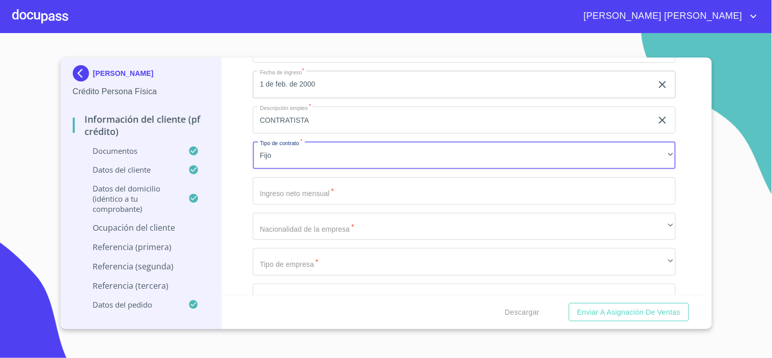
click at [307, 186] on input "Documento de identificación.   *" at bounding box center [464, 190] width 423 height 27
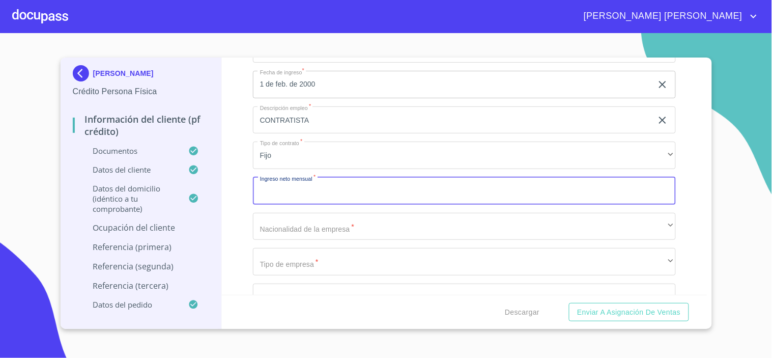
type input "4"
type input "38000"
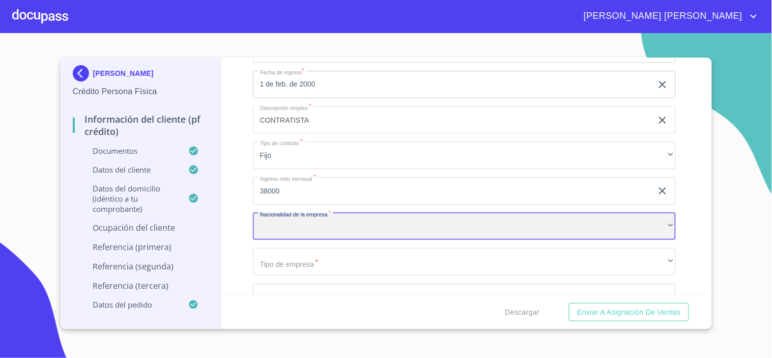
click at [304, 225] on div "​" at bounding box center [464, 226] width 423 height 27
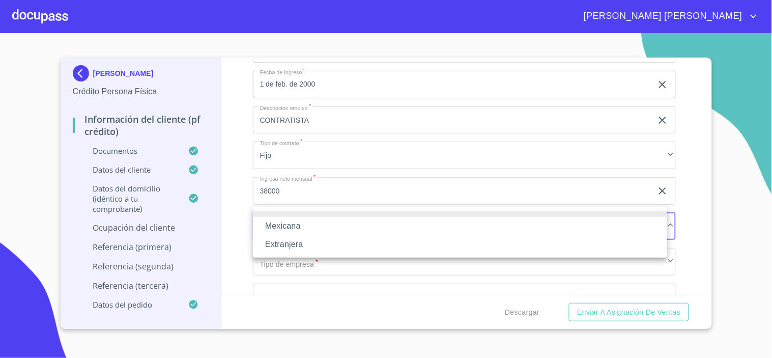
click at [304, 225] on li "Mexicana" at bounding box center [460, 226] width 414 height 18
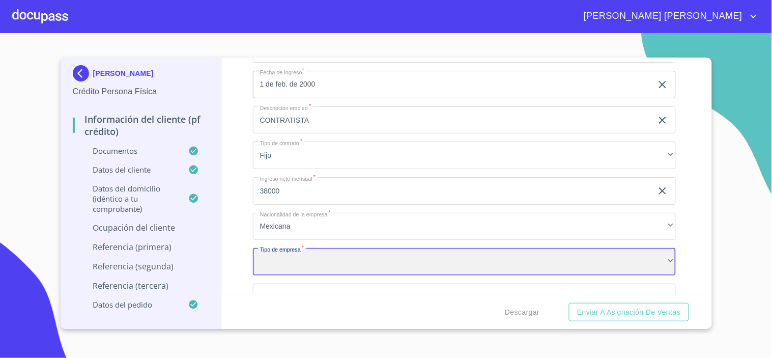
click at [310, 255] on div "​" at bounding box center [464, 261] width 423 height 27
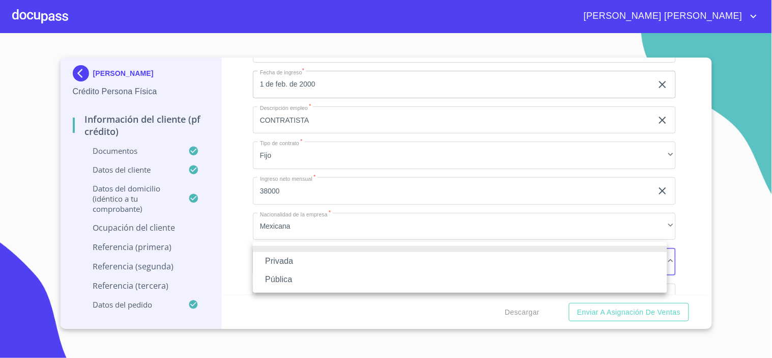
click at [298, 255] on li "Privada" at bounding box center [460, 261] width 414 height 18
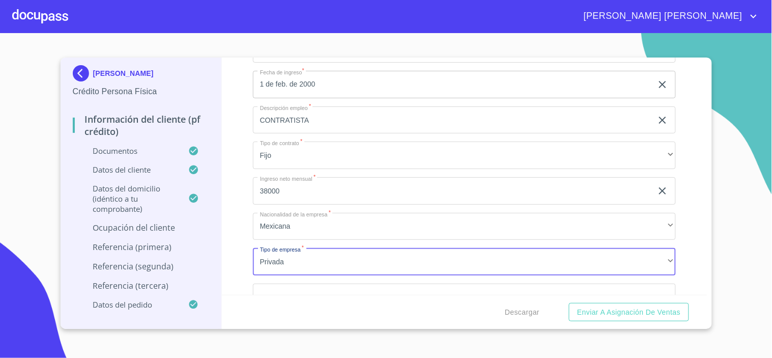
click at [312, 290] on input "Documento de identificación.   *" at bounding box center [464, 297] width 423 height 27
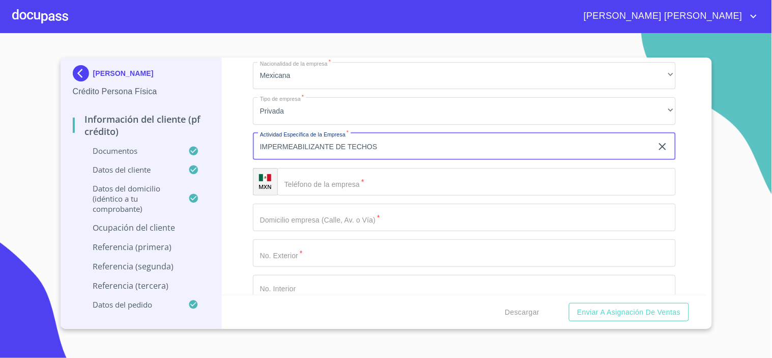
scroll to position [4558, 0]
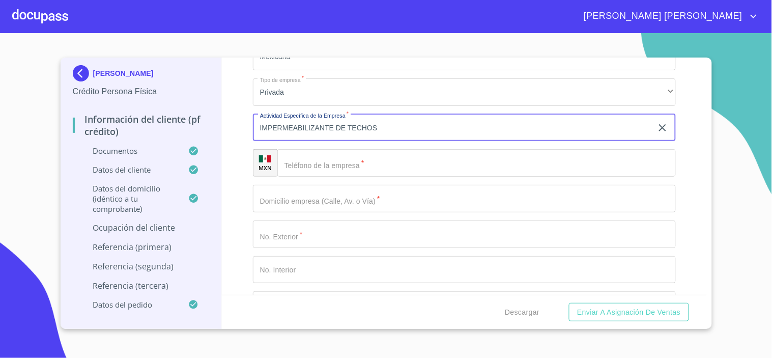
type input "IMPERMEABILIZANTE DE TECHOS"
click at [325, 160] on input "Documento de identificación.   *" at bounding box center [476, 162] width 399 height 27
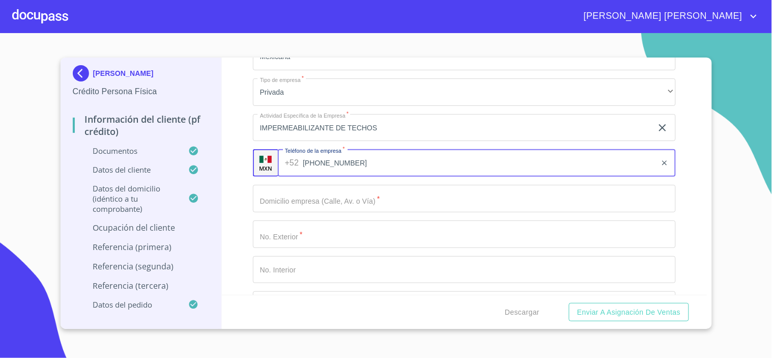
type input "[PHONE_NUMBER]"
click at [328, 197] on input "Documento de identificación.   *" at bounding box center [464, 198] width 423 height 27
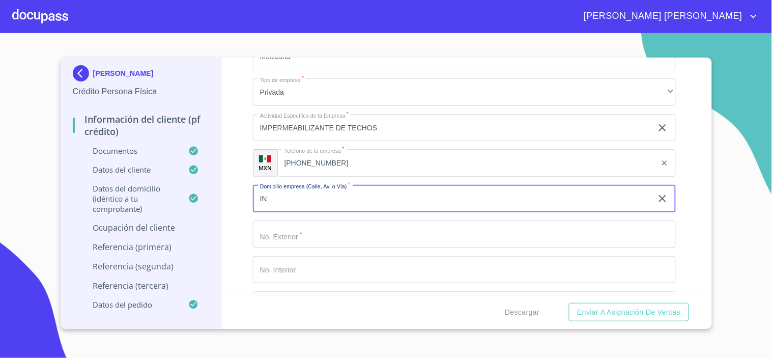
type input "I"
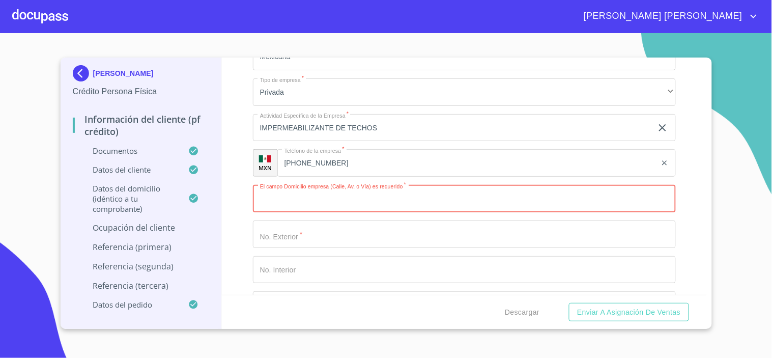
click at [303, 200] on input "Documento de identificación.   *" at bounding box center [464, 198] width 423 height 27
type input "[GEOGRAPHIC_DATA]"
click at [321, 221] on input "Documento de identificación.   *" at bounding box center [464, 233] width 423 height 27
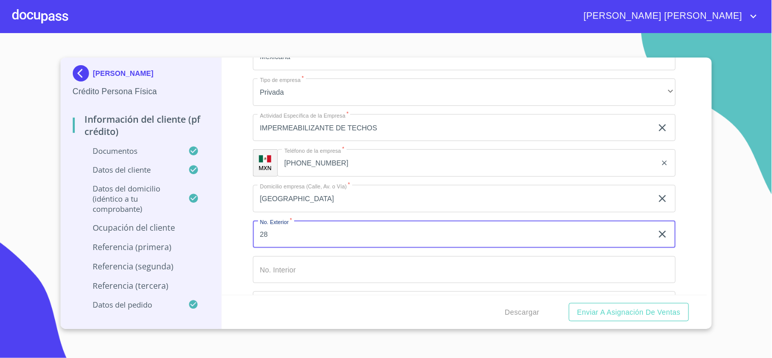
type input "28"
click at [287, 267] on input "Documento de identificación.   *" at bounding box center [464, 269] width 423 height 27
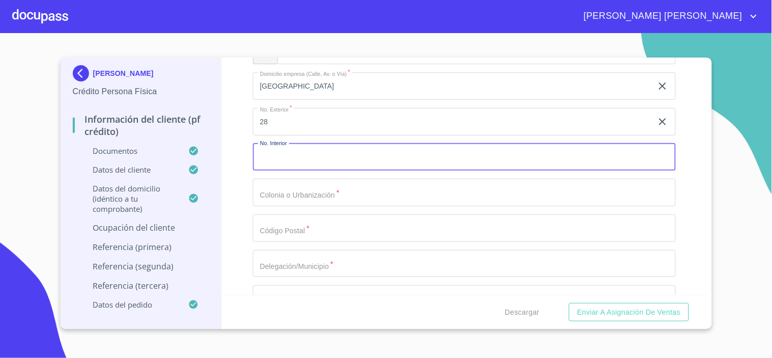
scroll to position [4671, 0]
click at [284, 153] on input "Documento de identificación.   *" at bounding box center [464, 156] width 423 height 27
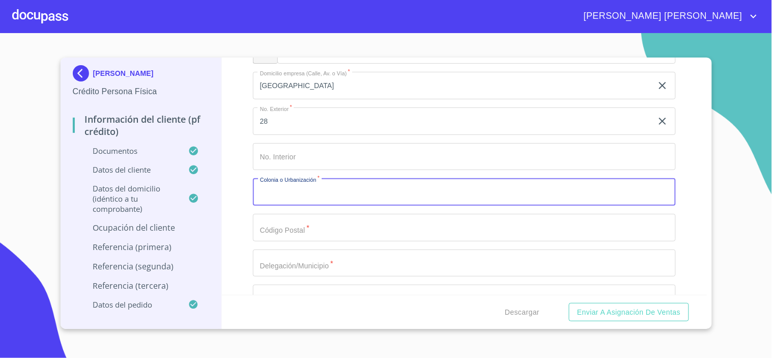
click at [291, 190] on input "Documento de identificación.   *" at bounding box center [464, 191] width 423 height 27
type input "SOLIDARIDAD"
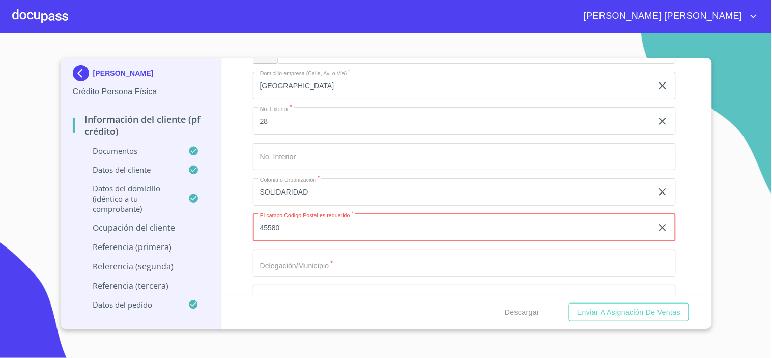
type input "45580"
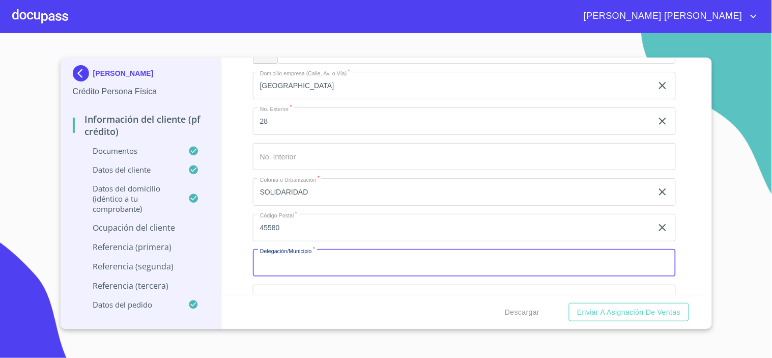
click at [296, 258] on input "Documento de identificación.   *" at bounding box center [464, 262] width 423 height 27
type input "S"
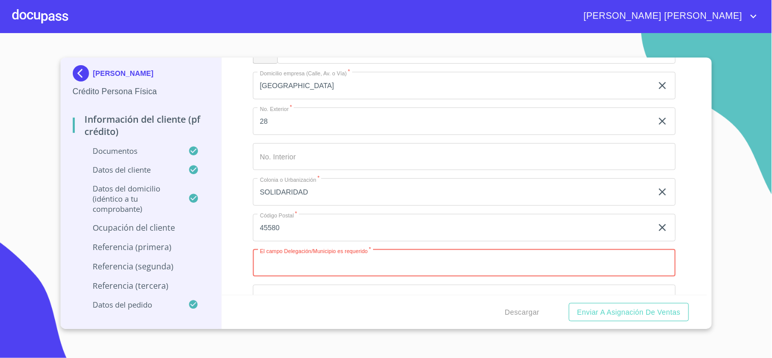
click at [298, 261] on input "Documento de identificación.   *" at bounding box center [464, 262] width 423 height 27
click at [319, 258] on input "Documento de identificación.   *" at bounding box center [464, 262] width 423 height 27
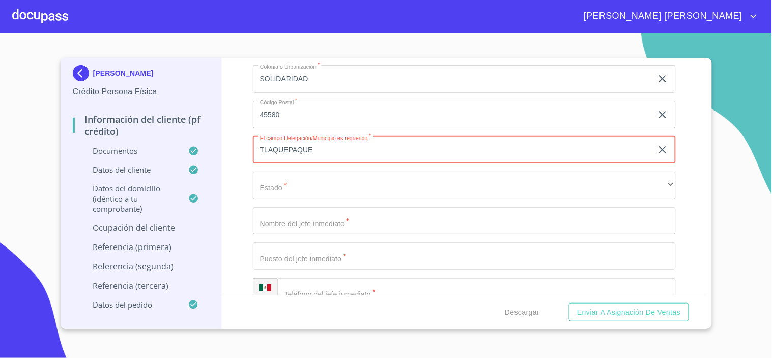
type input "TLAQUEPAQUE"
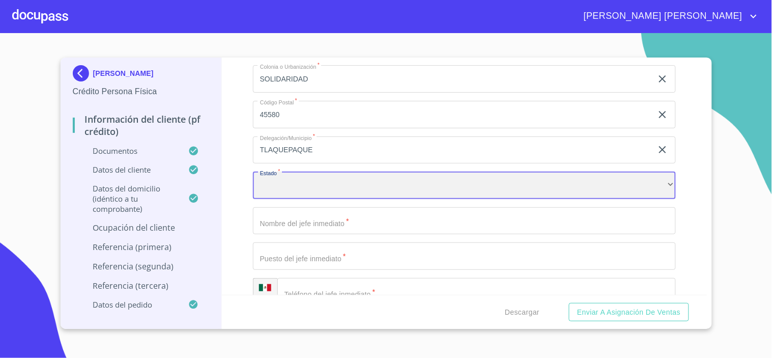
click at [309, 187] on div "​" at bounding box center [464, 185] width 423 height 27
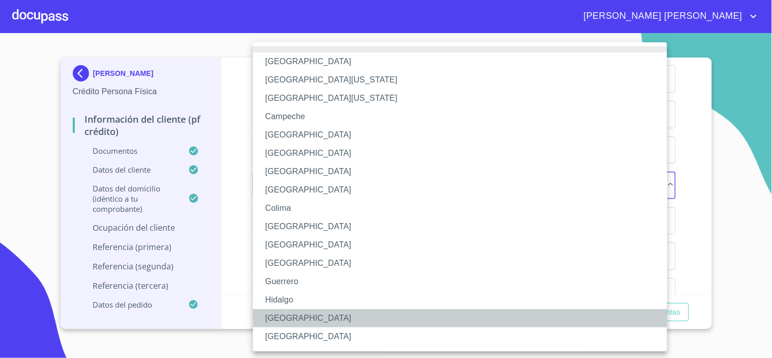
click at [283, 314] on li "[GEOGRAPHIC_DATA]" at bounding box center [464, 318] width 423 height 18
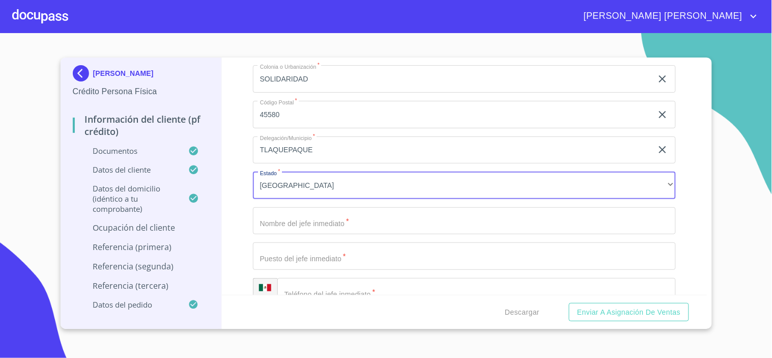
click at [307, 214] on input "Documento de identificación.   *" at bounding box center [464, 220] width 423 height 27
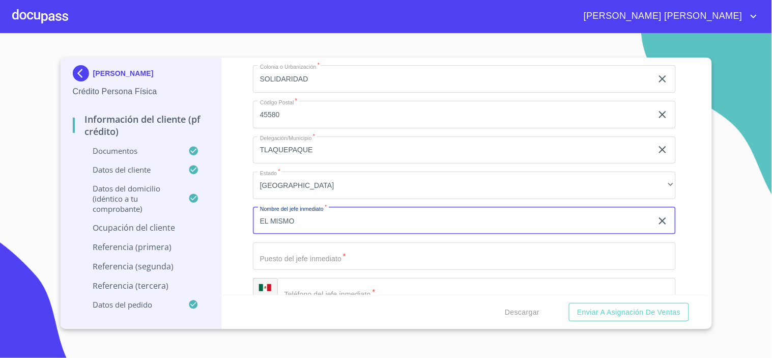
type input "EL MISMO"
click at [287, 245] on input "Documento de identificación.   *" at bounding box center [464, 255] width 423 height 27
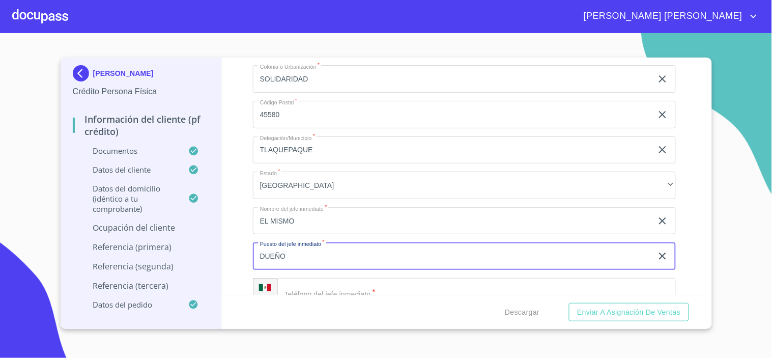
type input "DUEÑO"
click at [331, 283] on input "Documento de identificación.   *" at bounding box center [476, 291] width 399 height 27
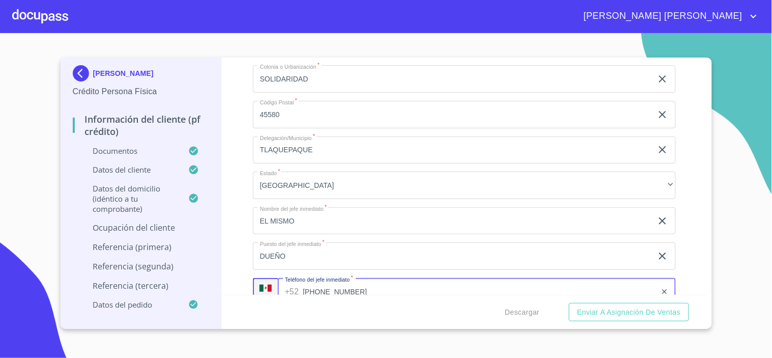
type input "[PHONE_NUMBER]"
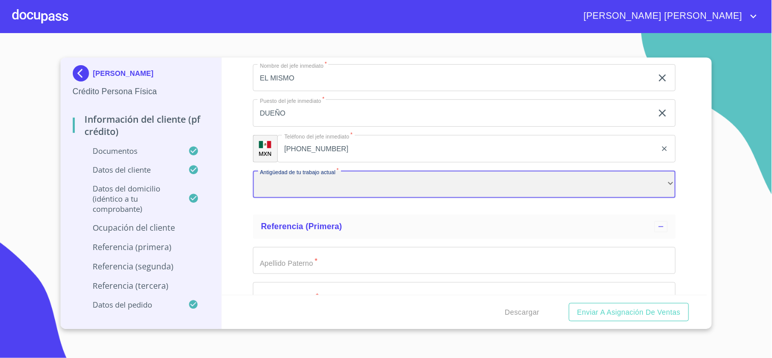
click at [296, 180] on div "​" at bounding box center [464, 184] width 423 height 27
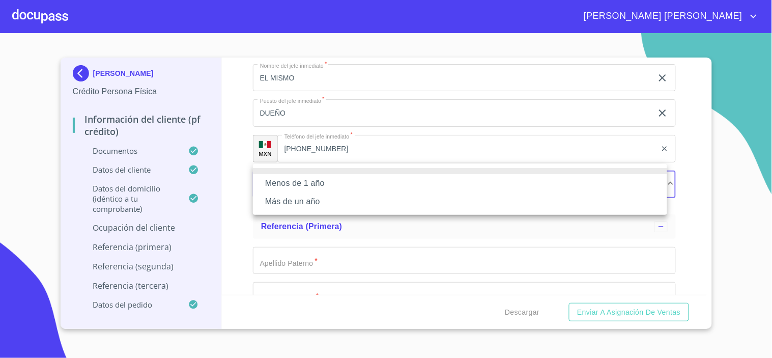
click at [303, 202] on li "Más de un año" at bounding box center [460, 201] width 414 height 18
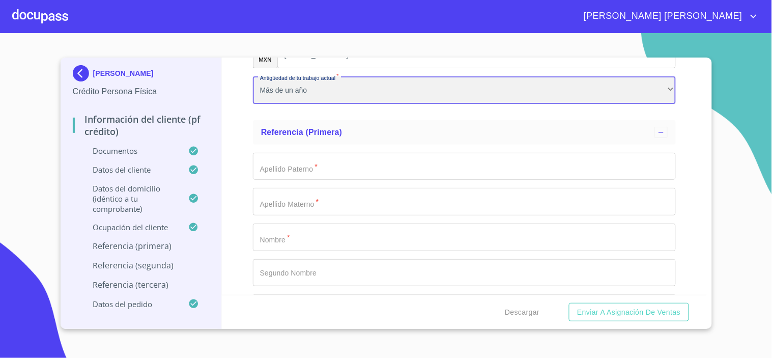
scroll to position [5041, 0]
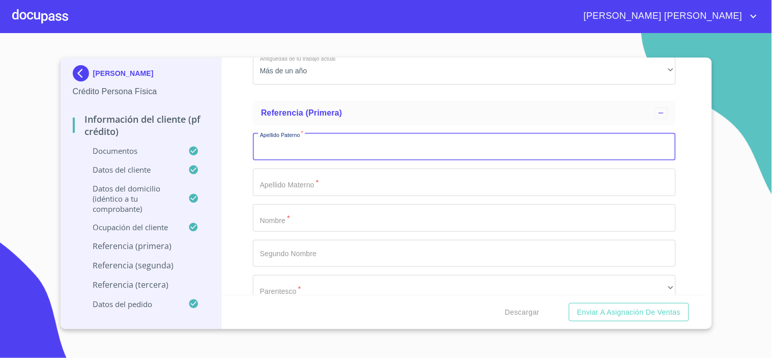
click at [288, 136] on input "Documento de identificación.   *" at bounding box center [464, 146] width 423 height 27
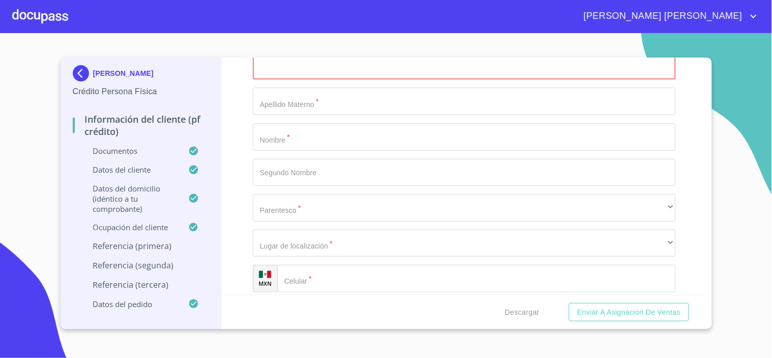
scroll to position [5064, 0]
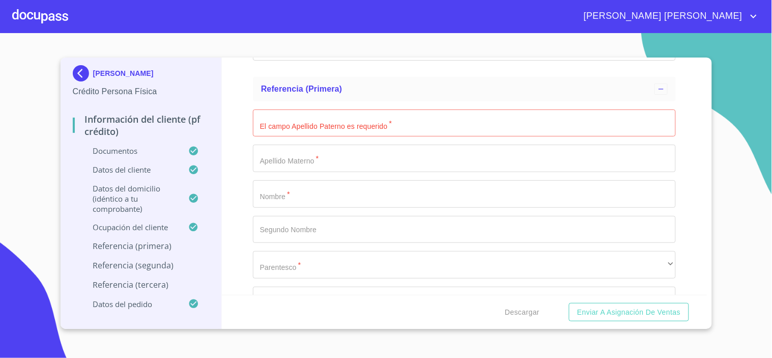
drag, startPoint x: 460, startPoint y: 3, endPoint x: 690, endPoint y: 166, distance: 281.9
click at [690, 166] on div "Información del cliente (PF crédito) Documentos Documento de identificación.   …" at bounding box center [464, 176] width 485 height 237
click at [330, 113] on input "Documento de identificación.   *" at bounding box center [464, 122] width 423 height 27
type input "[PERSON_NAME]"
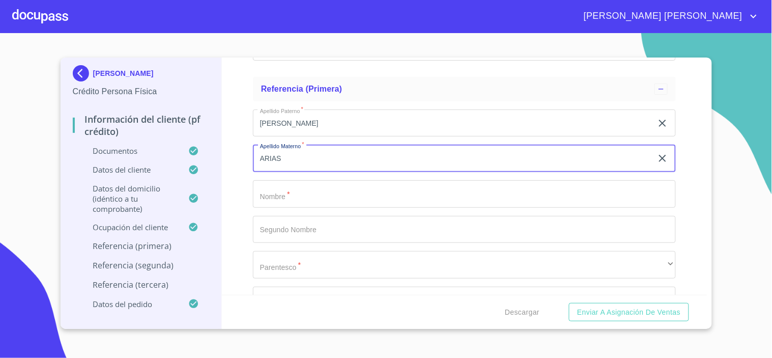
type input "ARIAS"
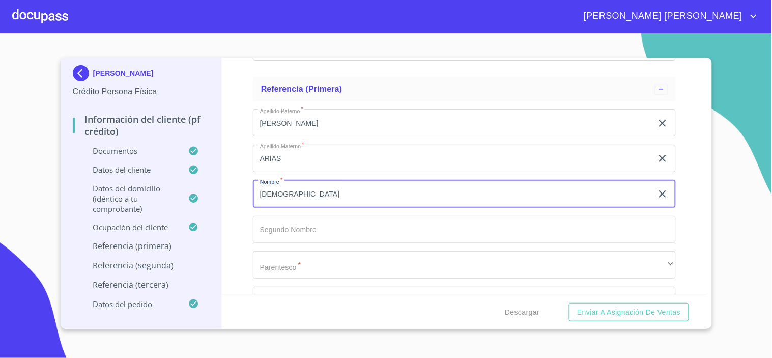
type input "[DEMOGRAPHIC_DATA]"
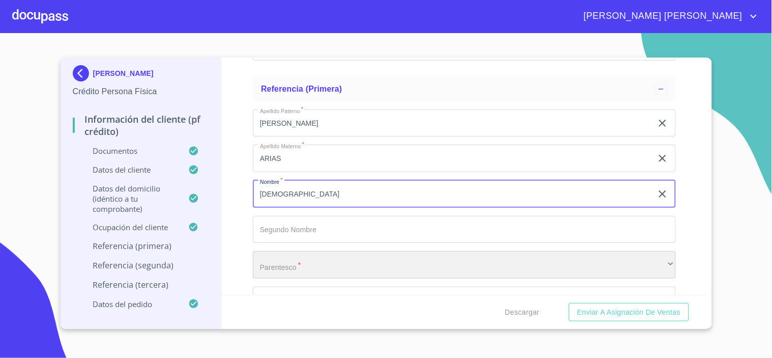
click at [293, 262] on div "​" at bounding box center [464, 264] width 423 height 27
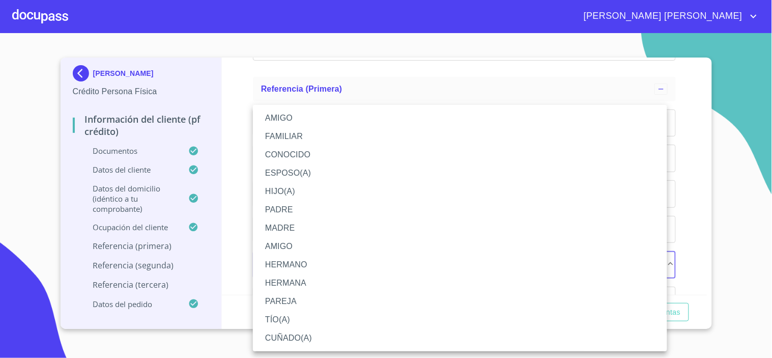
click at [309, 281] on li "HERMANA" at bounding box center [460, 283] width 414 height 18
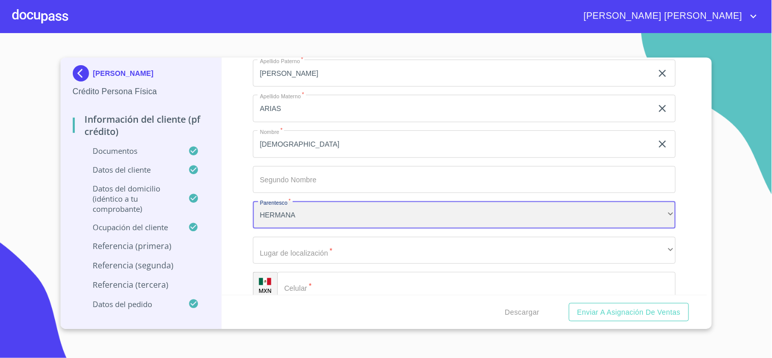
scroll to position [5178, 0]
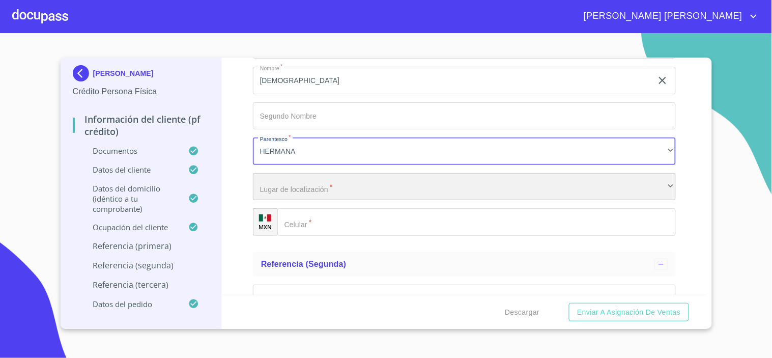
click at [299, 181] on div "​" at bounding box center [464, 186] width 423 height 27
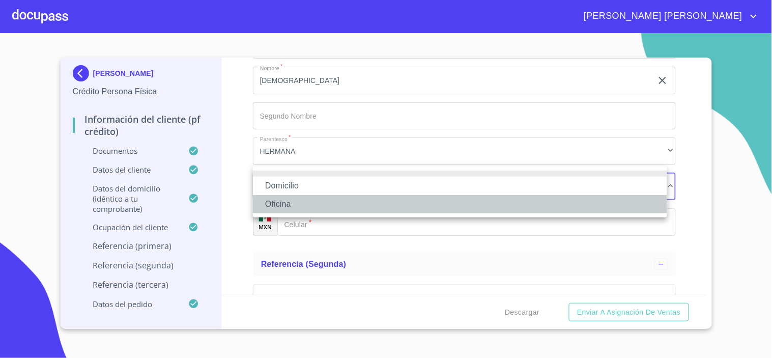
click at [299, 203] on li "Oficina" at bounding box center [460, 204] width 414 height 18
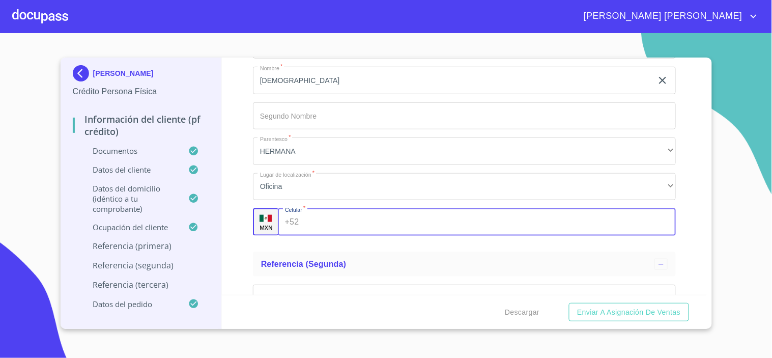
click at [326, 214] on input "Documento de identificación.   *" at bounding box center [489, 221] width 373 height 27
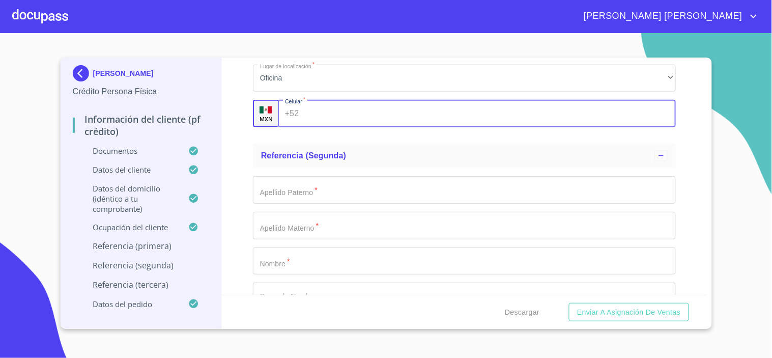
scroll to position [5291, 0]
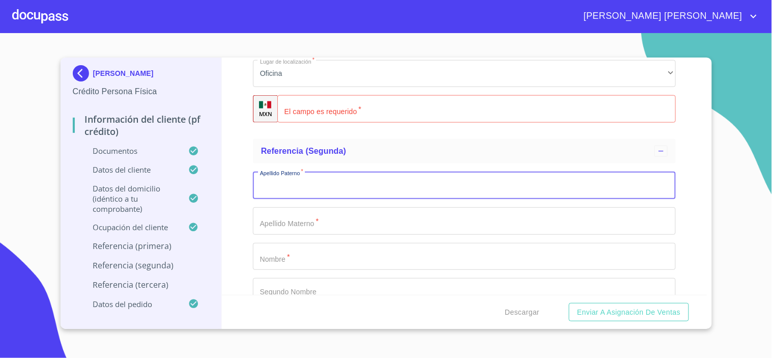
click at [313, 178] on input "Documento de identificación.   *" at bounding box center [464, 185] width 423 height 27
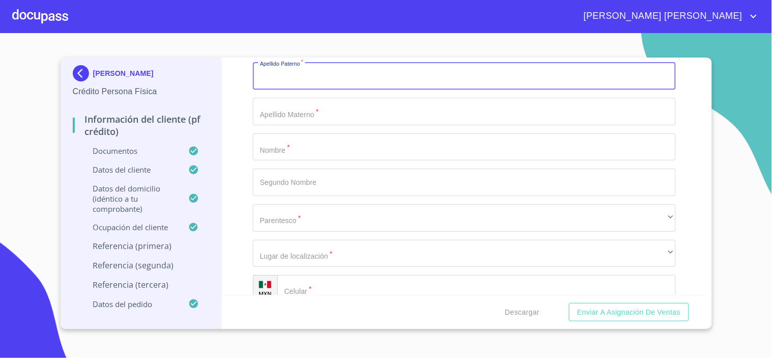
scroll to position [5404, 0]
type input "[PERSON_NAME]"
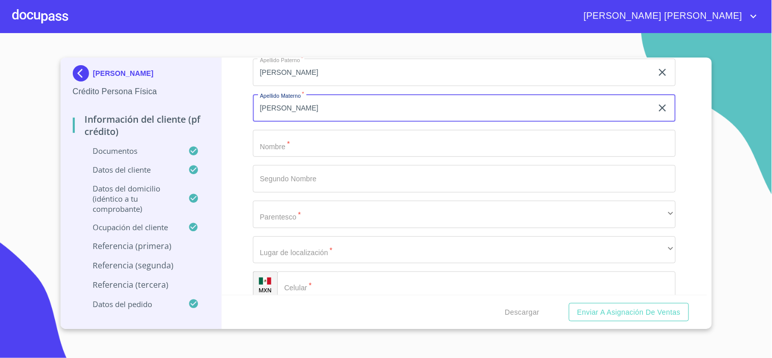
type input "[PERSON_NAME]"
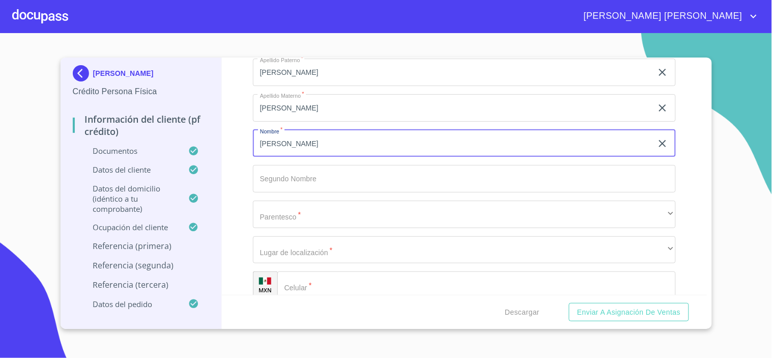
type input "[PERSON_NAME]"
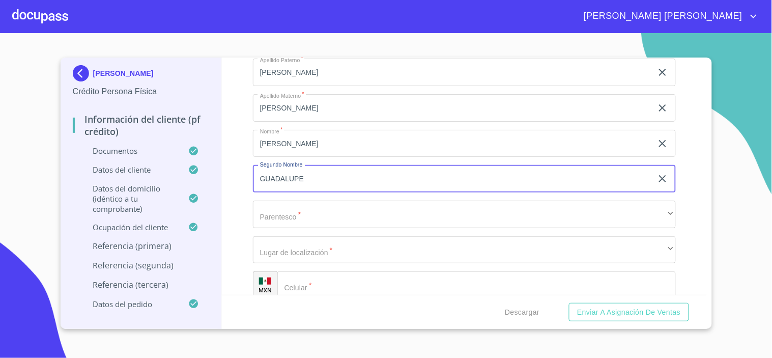
type input "GUADALUPE"
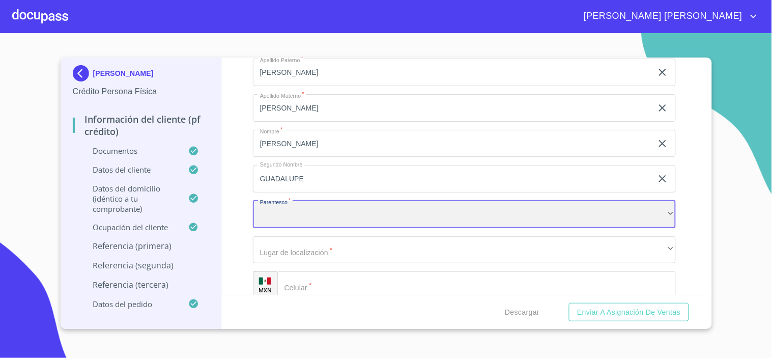
click at [320, 214] on div "​" at bounding box center [464, 214] width 423 height 27
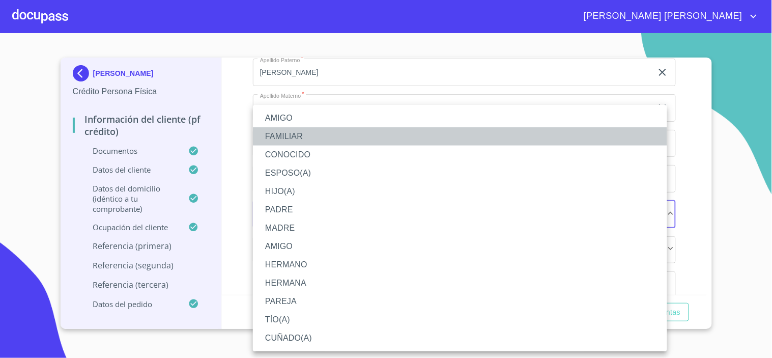
click at [296, 133] on li "FAMILIAR" at bounding box center [460, 136] width 414 height 18
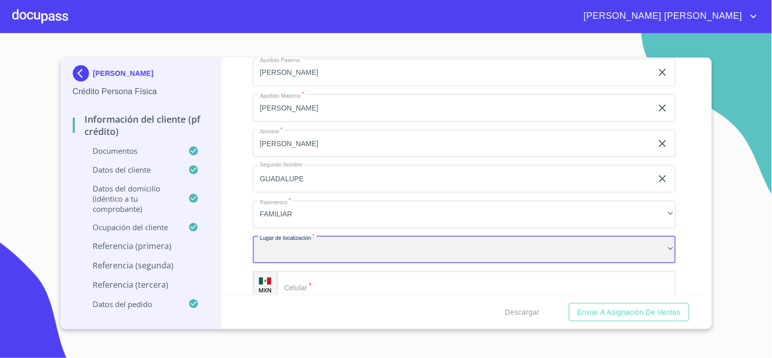
click at [288, 250] on div "​" at bounding box center [464, 249] width 423 height 27
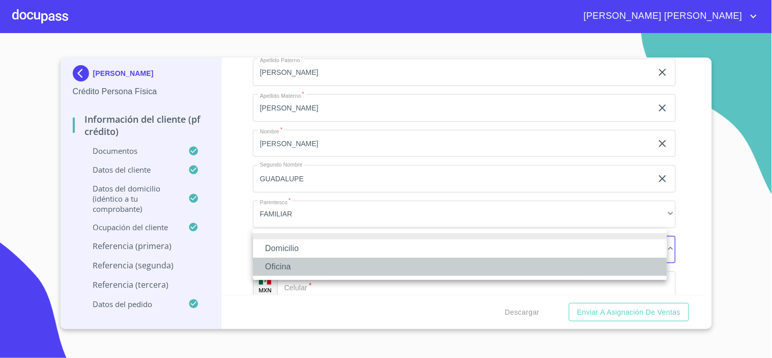
click at [292, 265] on li "Oficina" at bounding box center [460, 267] width 414 height 18
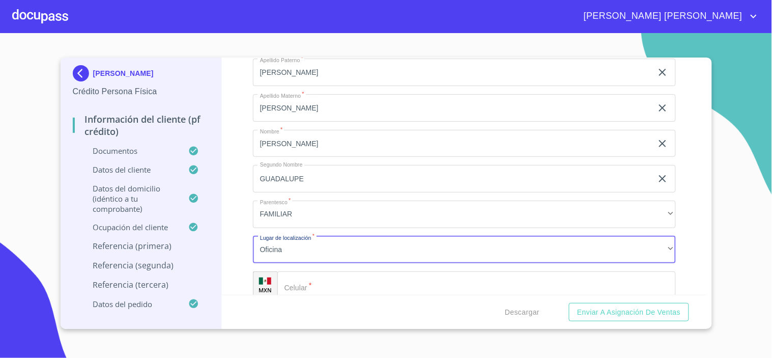
click at [339, 276] on input "Documento de identificación.   *" at bounding box center [476, 284] width 399 height 27
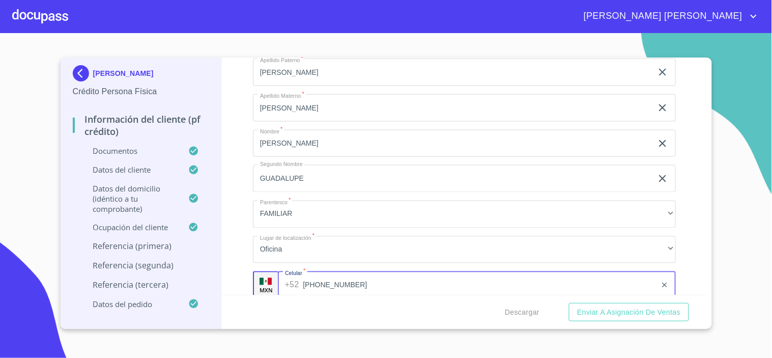
type input "[PHONE_NUMBER]"
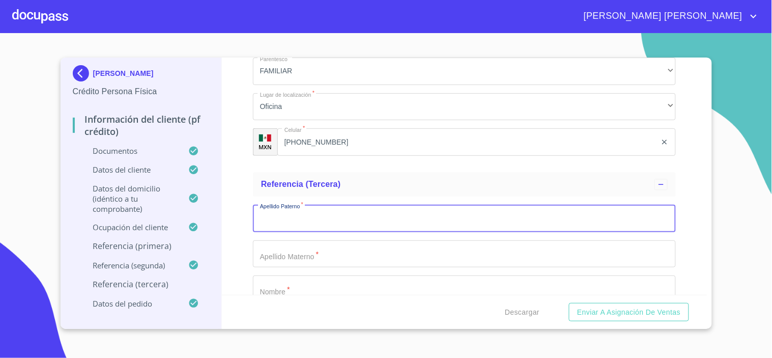
click at [291, 205] on input "Documento de identificación.   *" at bounding box center [464, 218] width 423 height 27
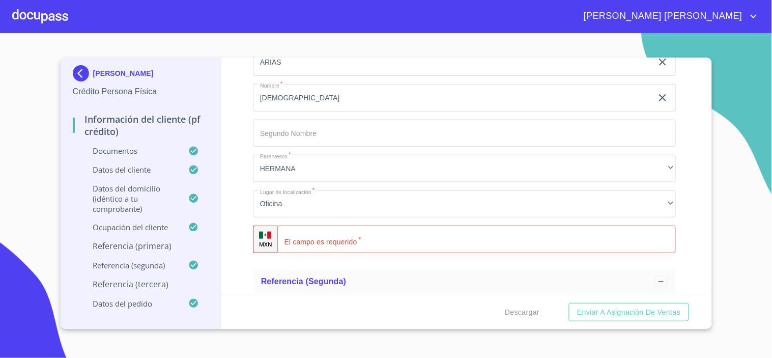
scroll to position [5151, 0]
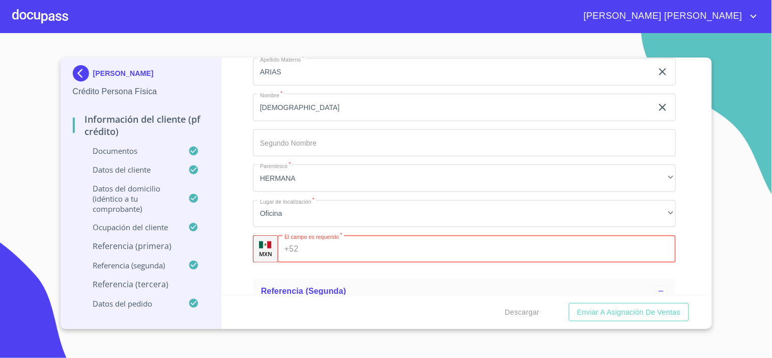
click at [307, 237] on input "Documento de identificación.   *" at bounding box center [489, 248] width 374 height 27
type input "[PHONE_NUMBER]"
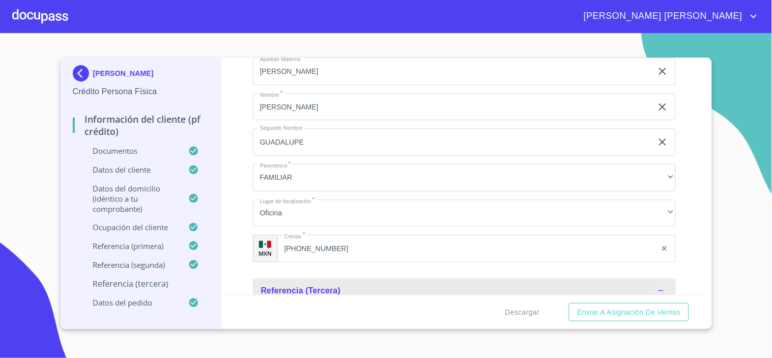
scroll to position [5581, 0]
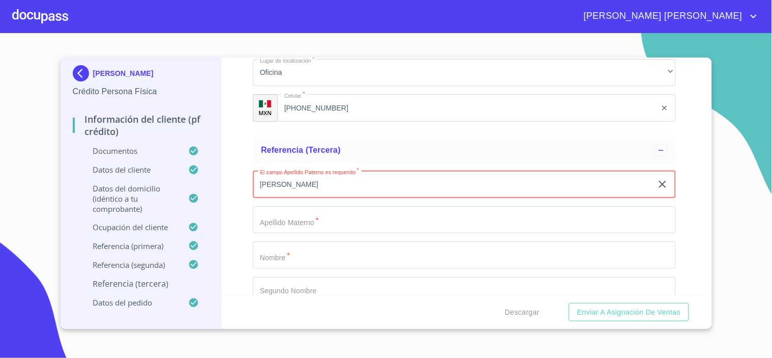
type input "[PERSON_NAME]"
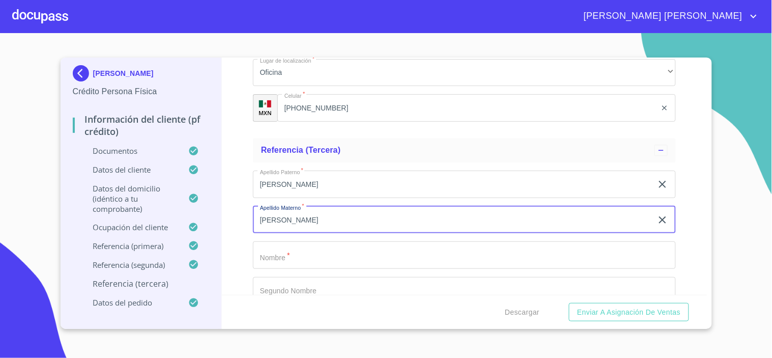
type input "[PERSON_NAME]"
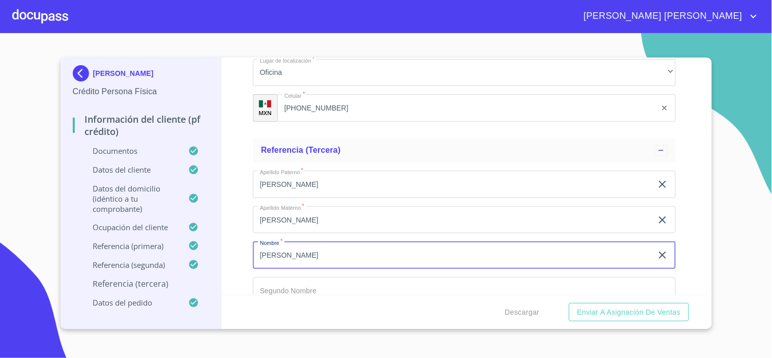
type input "[PERSON_NAME]"
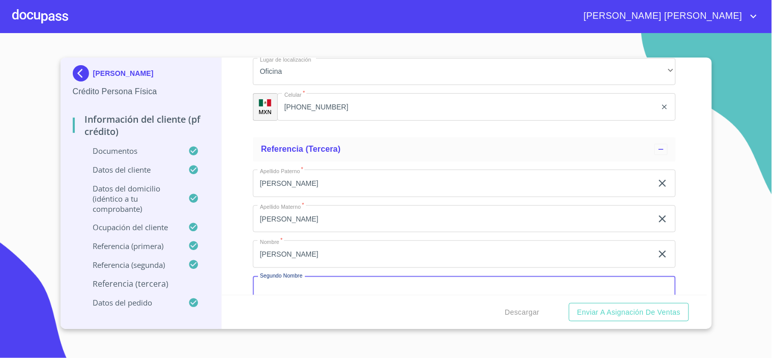
scroll to position [5723, 0]
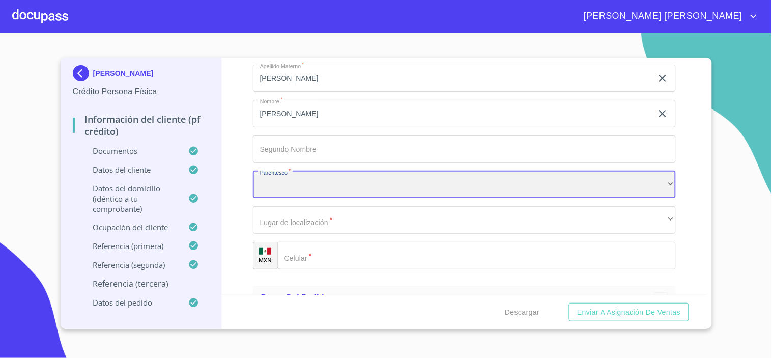
click at [293, 184] on div "​" at bounding box center [464, 184] width 423 height 27
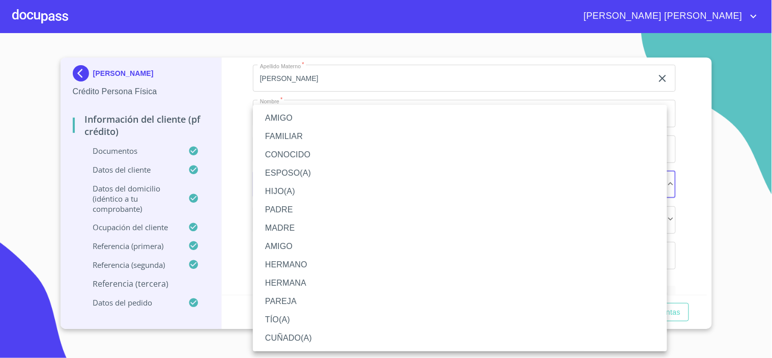
click at [301, 130] on li "FAMILIAR" at bounding box center [460, 136] width 414 height 18
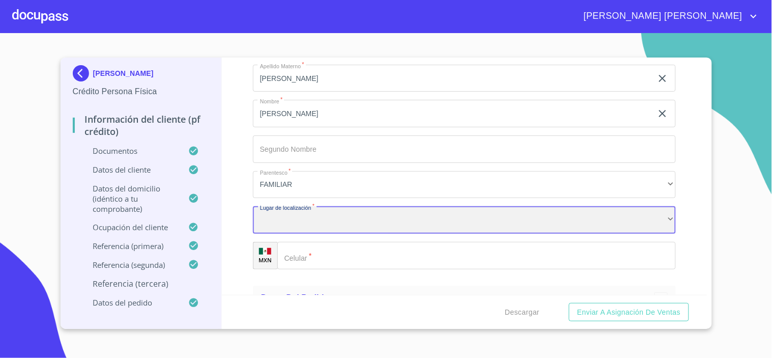
click at [297, 211] on div "​" at bounding box center [464, 219] width 423 height 27
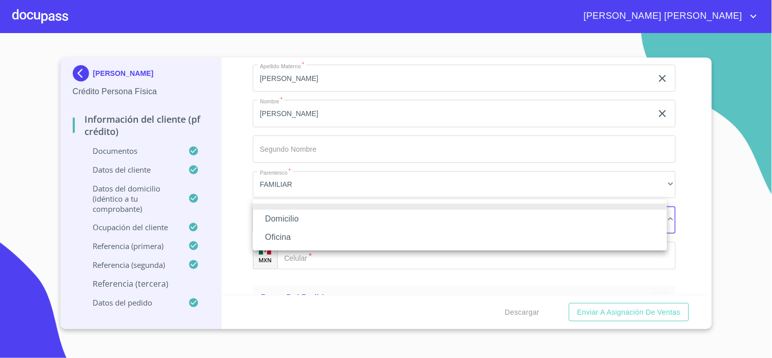
click at [285, 233] on li "Oficina" at bounding box center [460, 237] width 414 height 18
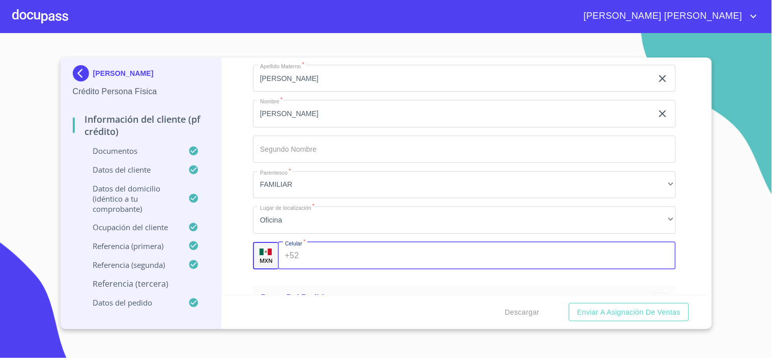
click at [327, 243] on input "Documento de identificación.   *" at bounding box center [489, 255] width 373 height 27
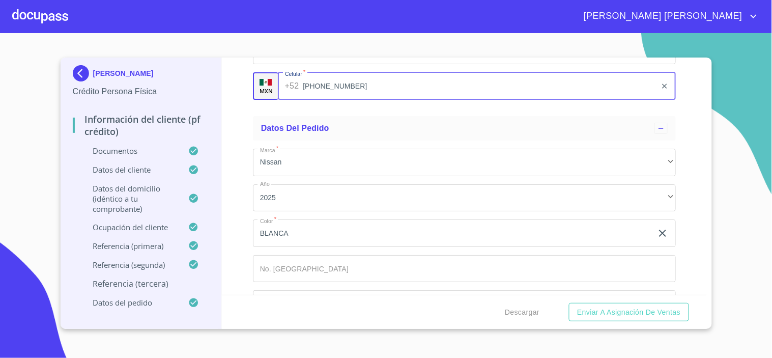
scroll to position [5919, 0]
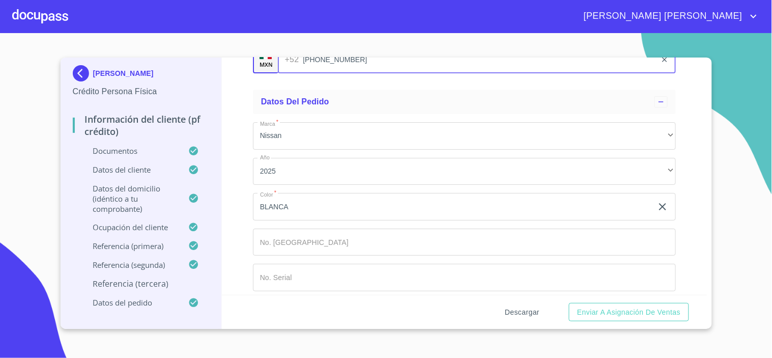
type input "[PHONE_NUMBER]"
click at [515, 312] on span "Descargar" at bounding box center [522, 312] width 35 height 13
click at [534, 309] on span "Descargar" at bounding box center [522, 312] width 35 height 13
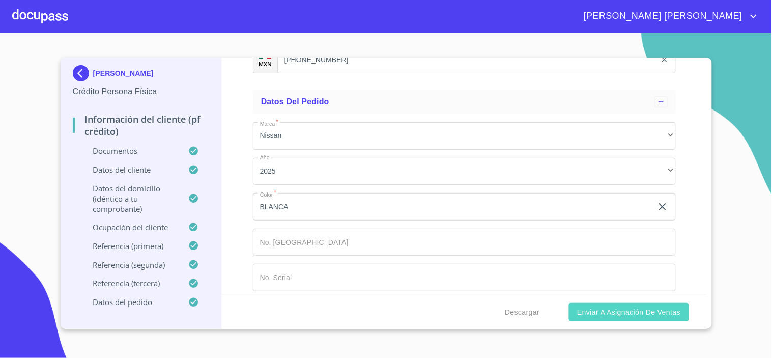
click at [637, 313] on span "Enviar a Asignación de Ventas" at bounding box center [628, 312] width 103 height 13
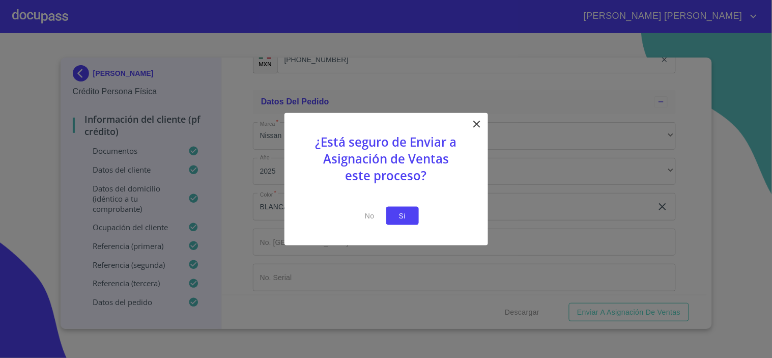
click at [403, 211] on span "Si" at bounding box center [403, 215] width 16 height 13
